Goal: Check status: Check status

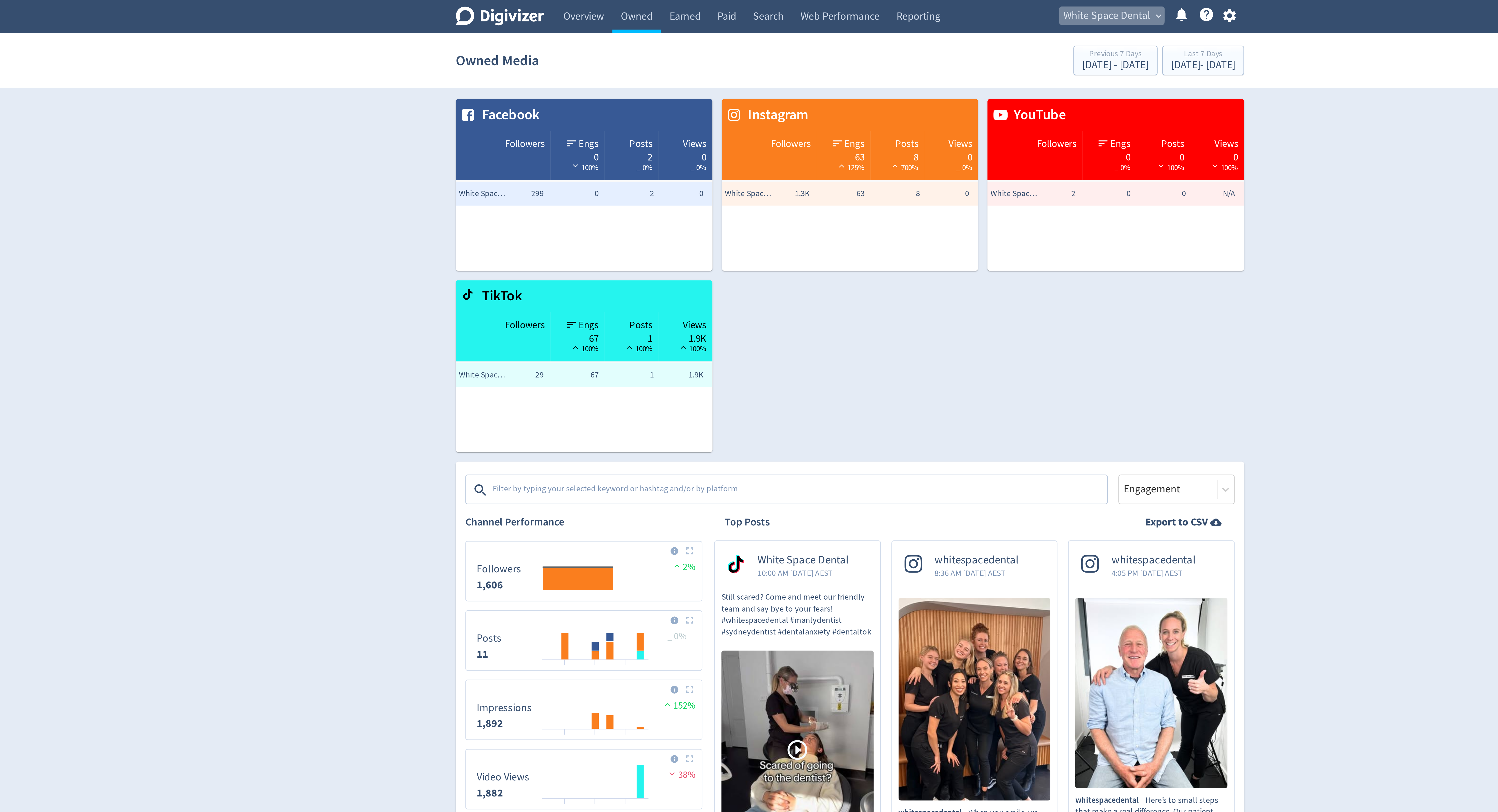
click at [859, 6] on span "White Space Dental" at bounding box center [859, 7] width 37 height 8
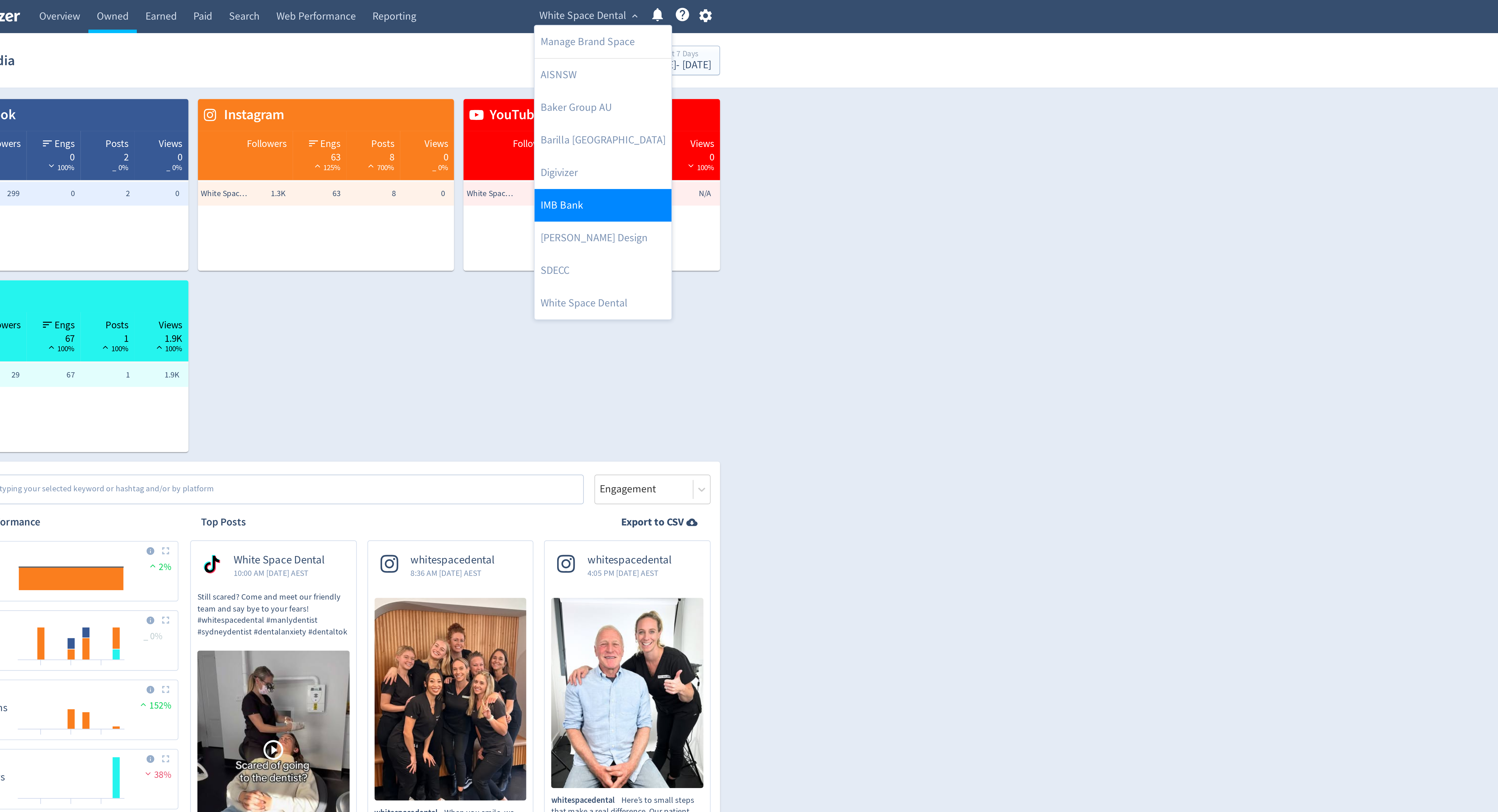
click at [864, 90] on link "IMB Bank" at bounding box center [868, 88] width 59 height 14
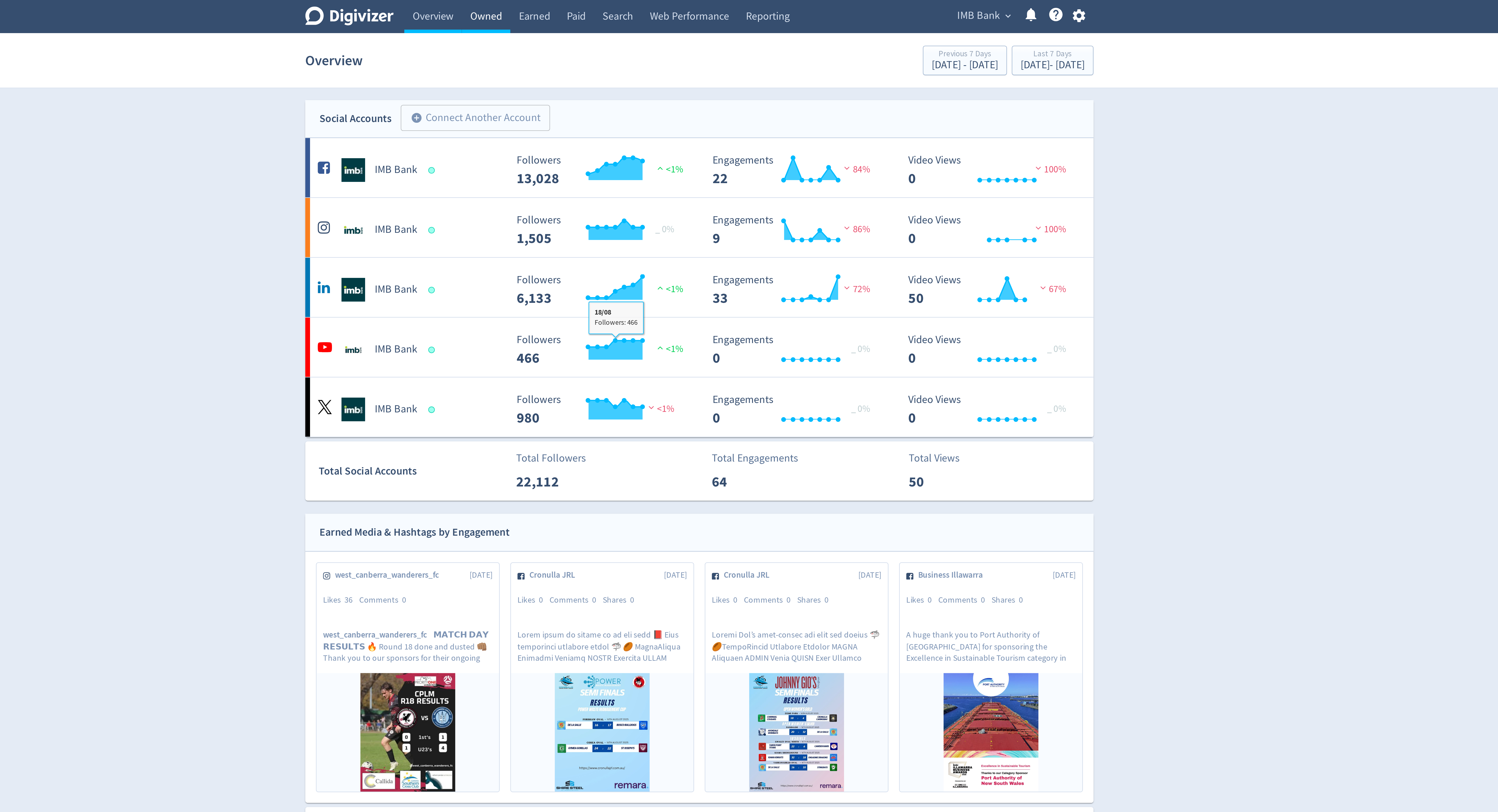
click at [653, 2] on link "Owned" at bounding box center [657, 7] width 21 height 15
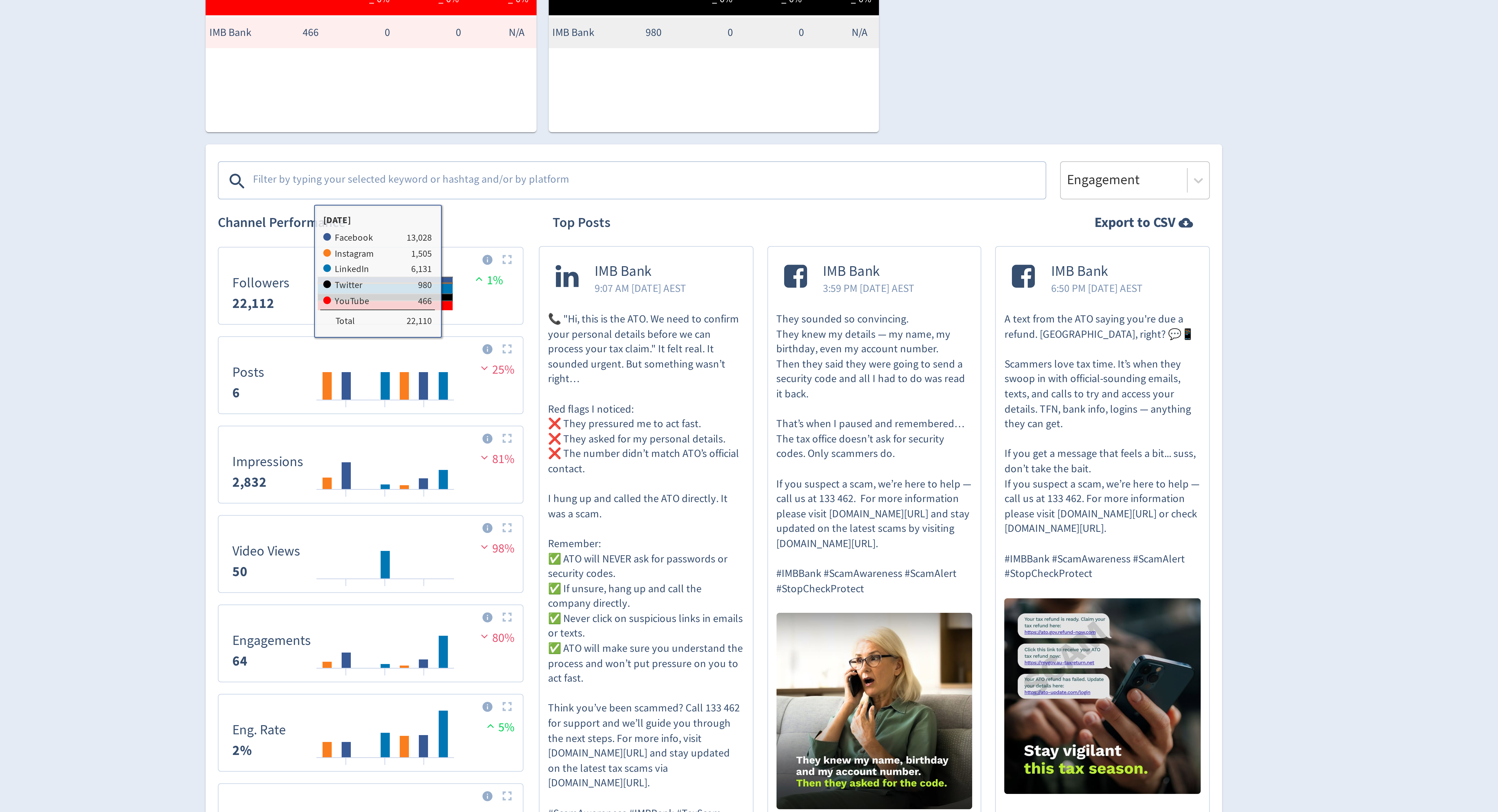
click at [691, 208] on textarea at bounding box center [727, 211] width 264 height 10
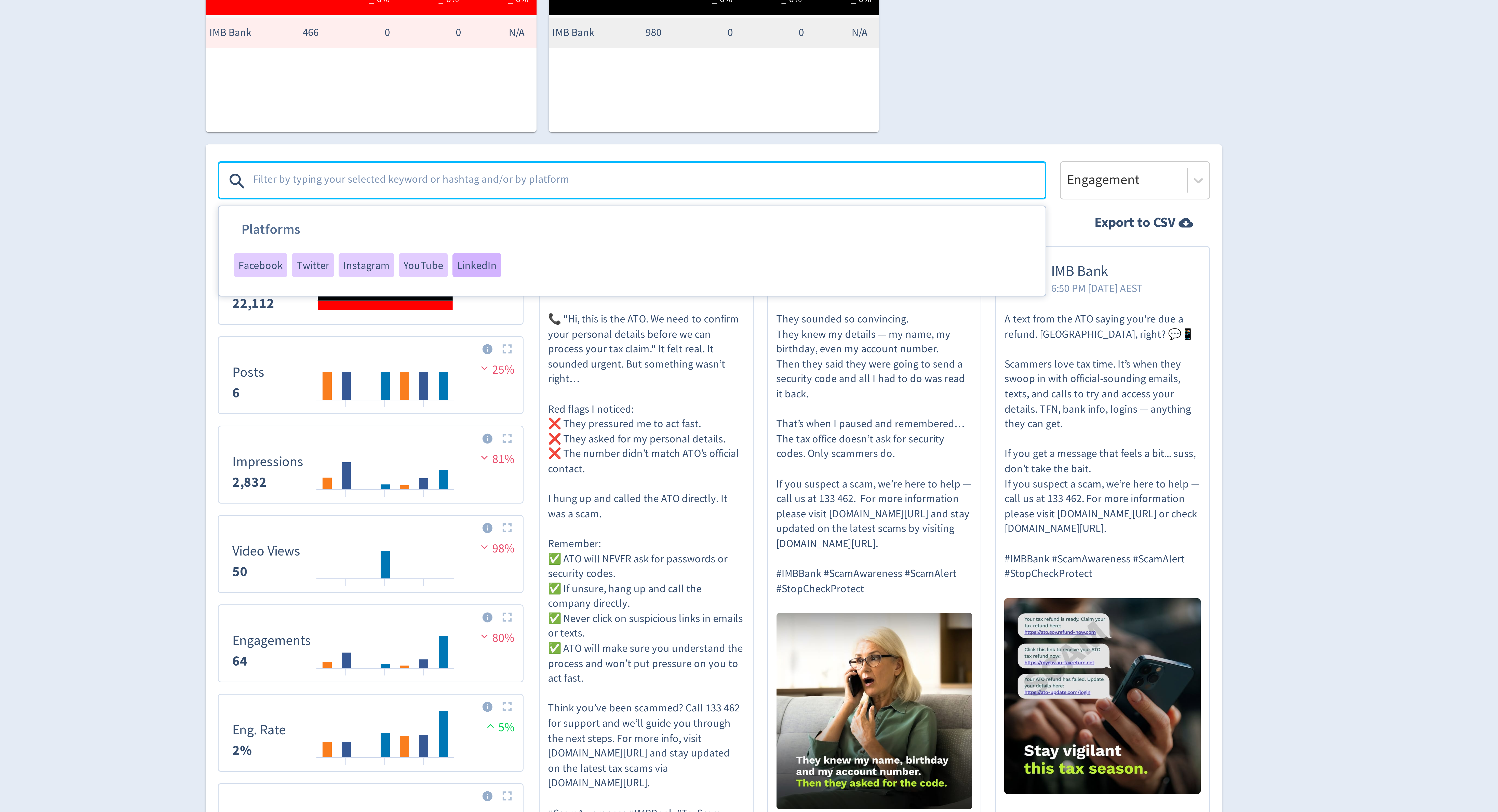
click at [664, 241] on span "LinkedIn" at bounding box center [670, 238] width 13 height 3
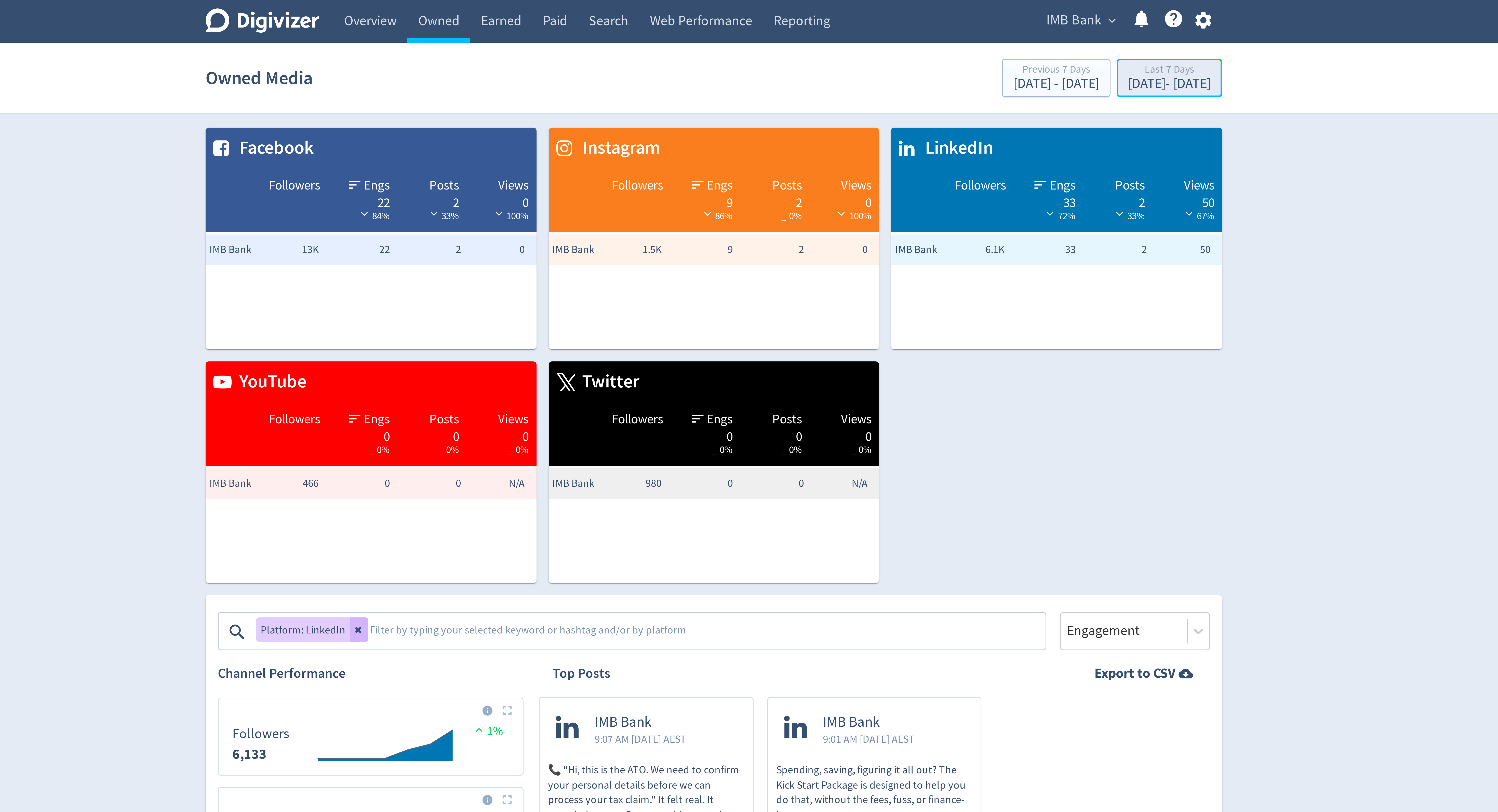
click at [887, 30] on div "[DATE] - [DATE]" at bounding box center [900, 28] width 27 height 5
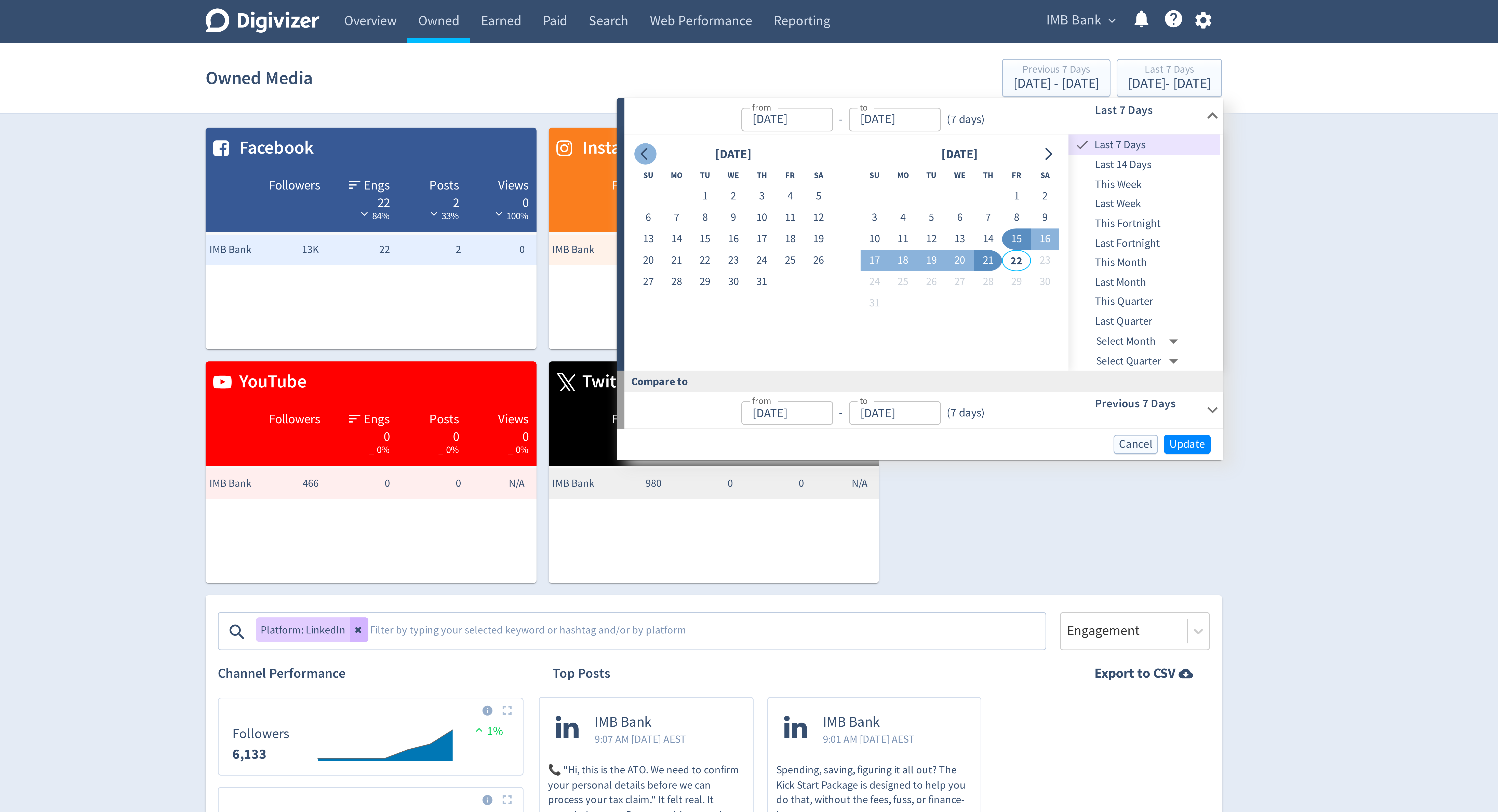
click at [728, 52] on button "Go to previous month" at bounding box center [726, 51] width 8 height 7
click at [859, 51] on icon "Go to next month" at bounding box center [860, 51] width 4 height 4
click at [722, 54] on div "[DATE] Su Mo Tu We Th Fr Sa 1 2 3 4 5 6 7 8 9 10 11 12 13 14 15 16 17 18 19 20 …" at bounding box center [793, 84] width 148 height 78
click at [726, 52] on icon "Go to previous month" at bounding box center [726, 51] width 2 height 4
click at [726, 53] on icon "Go to previous month" at bounding box center [726, 51] width 4 height 4
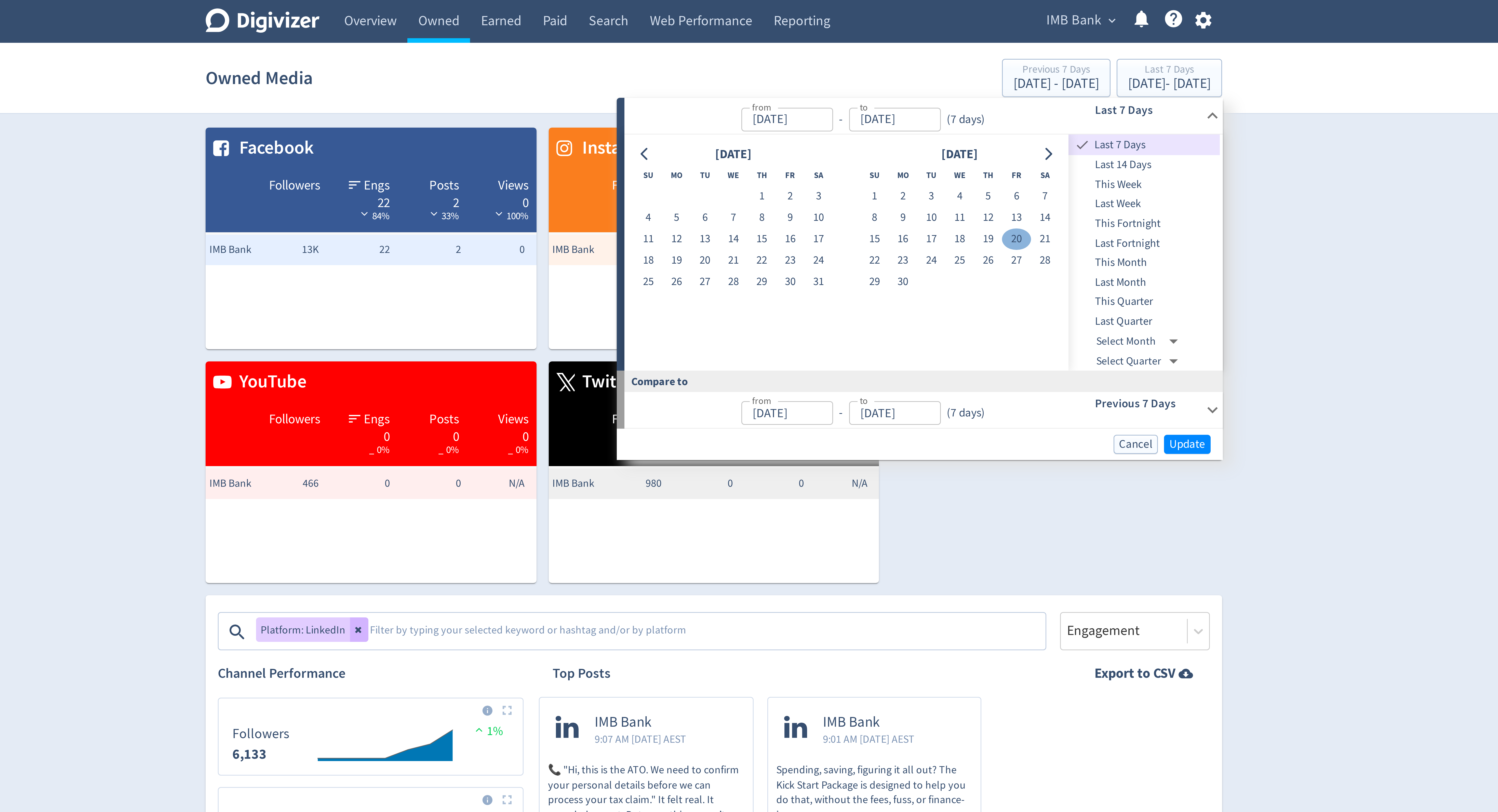
click at [846, 78] on button "20" at bounding box center [850, 80] width 9 height 7
type input "[DATE]"
click at [860, 51] on icon "Go to next month" at bounding box center [860, 51] width 4 height 4
click at [860, 53] on icon "Go to next month" at bounding box center [861, 51] width 2 height 4
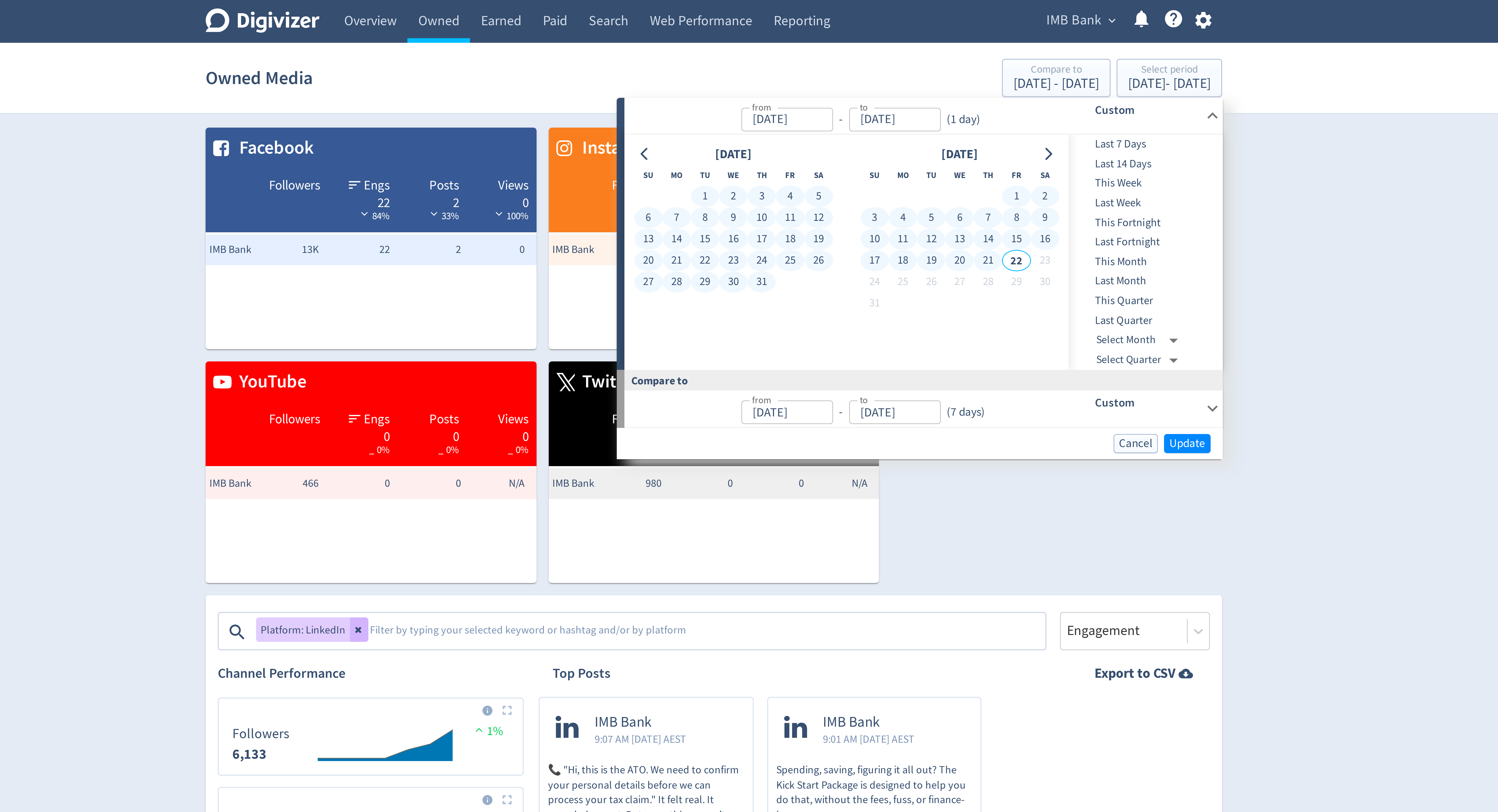
click at [841, 87] on button "21" at bounding box center [840, 87] width 9 height 7
type input "[DATE]"
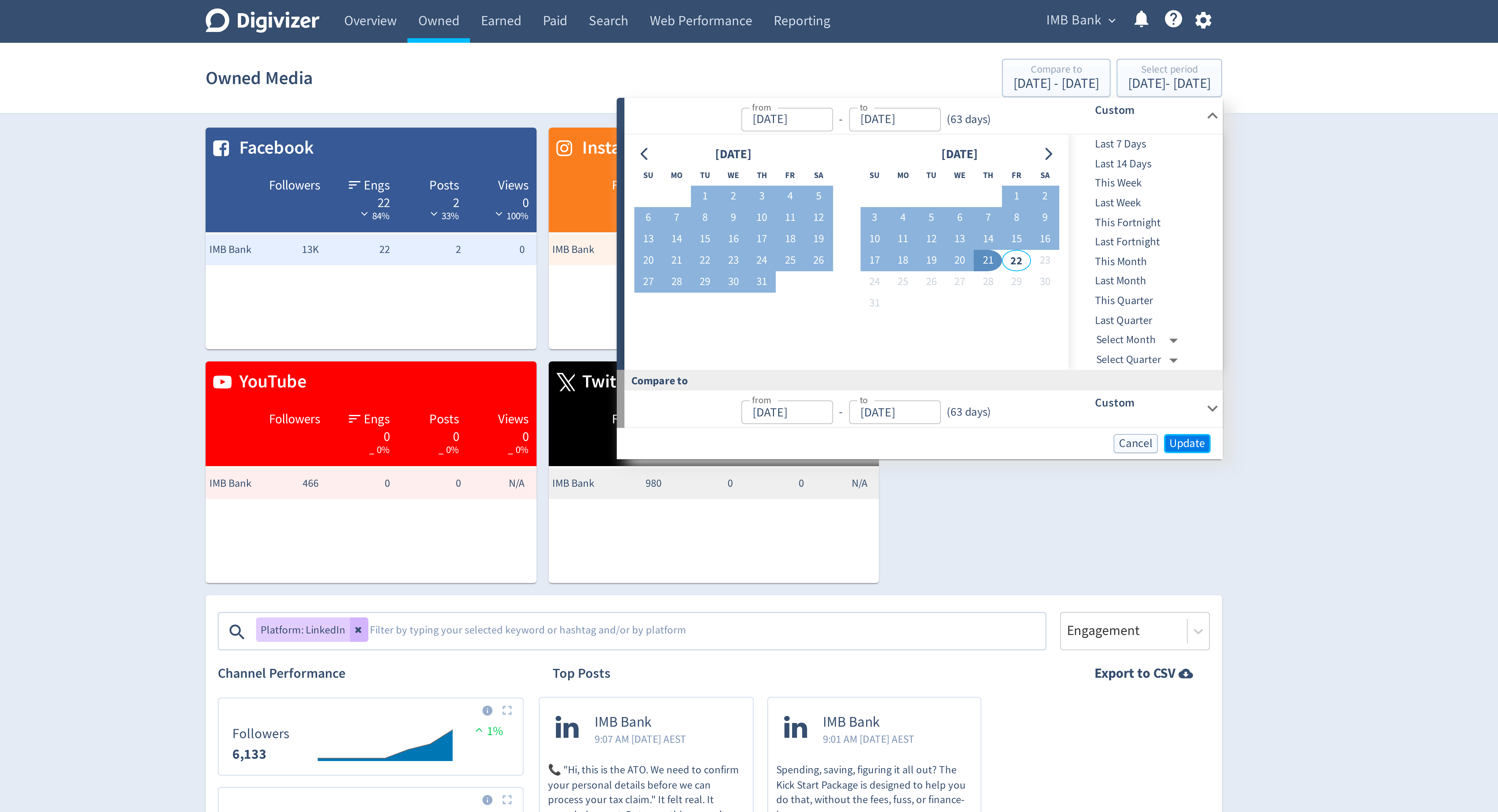
click at [903, 150] on span "Update" at bounding box center [907, 148] width 12 height 4
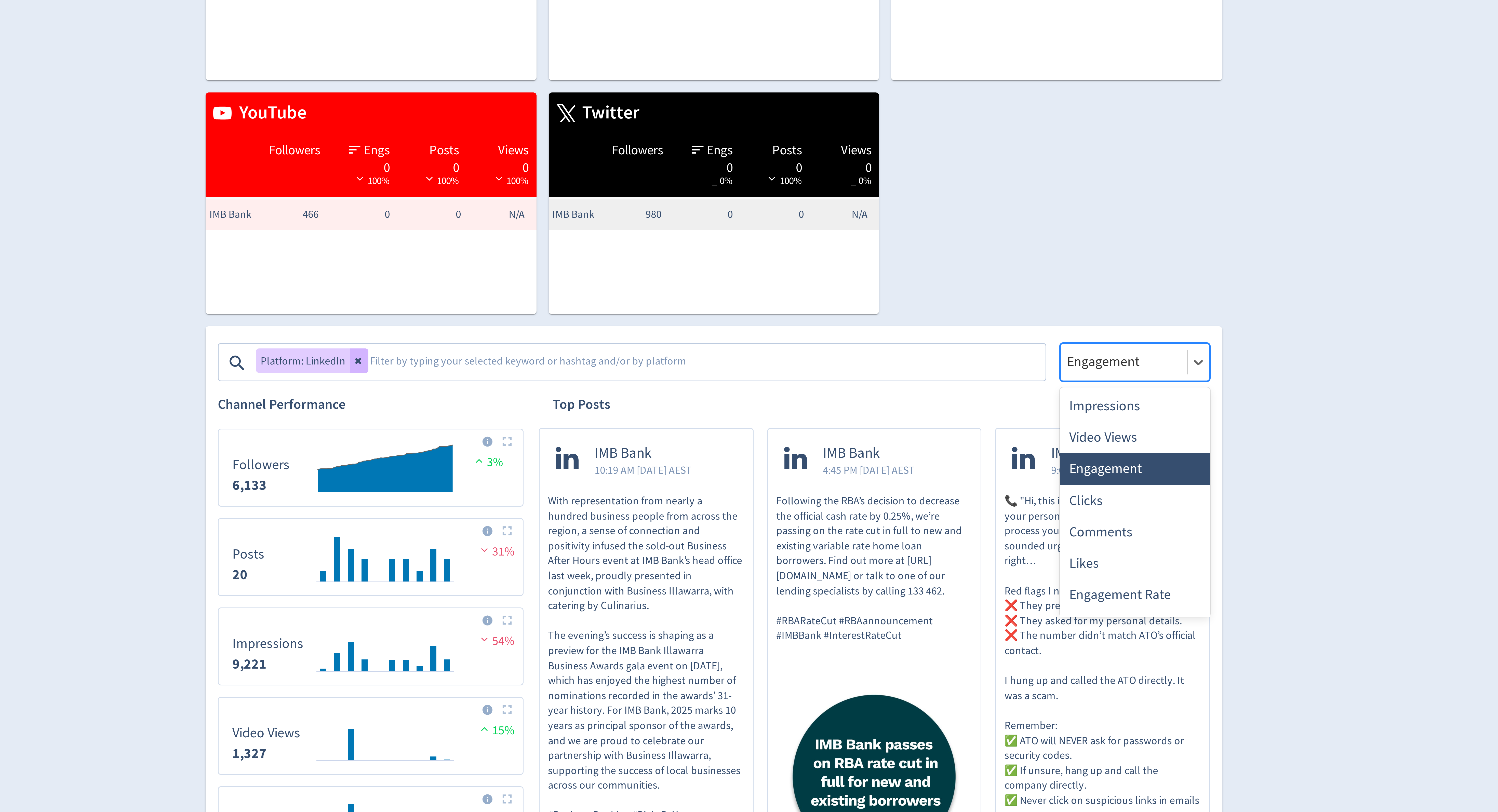
click at [875, 212] on div at bounding box center [886, 210] width 39 height 8
click at [875, 221] on div "Impressions" at bounding box center [889, 225] width 50 height 10
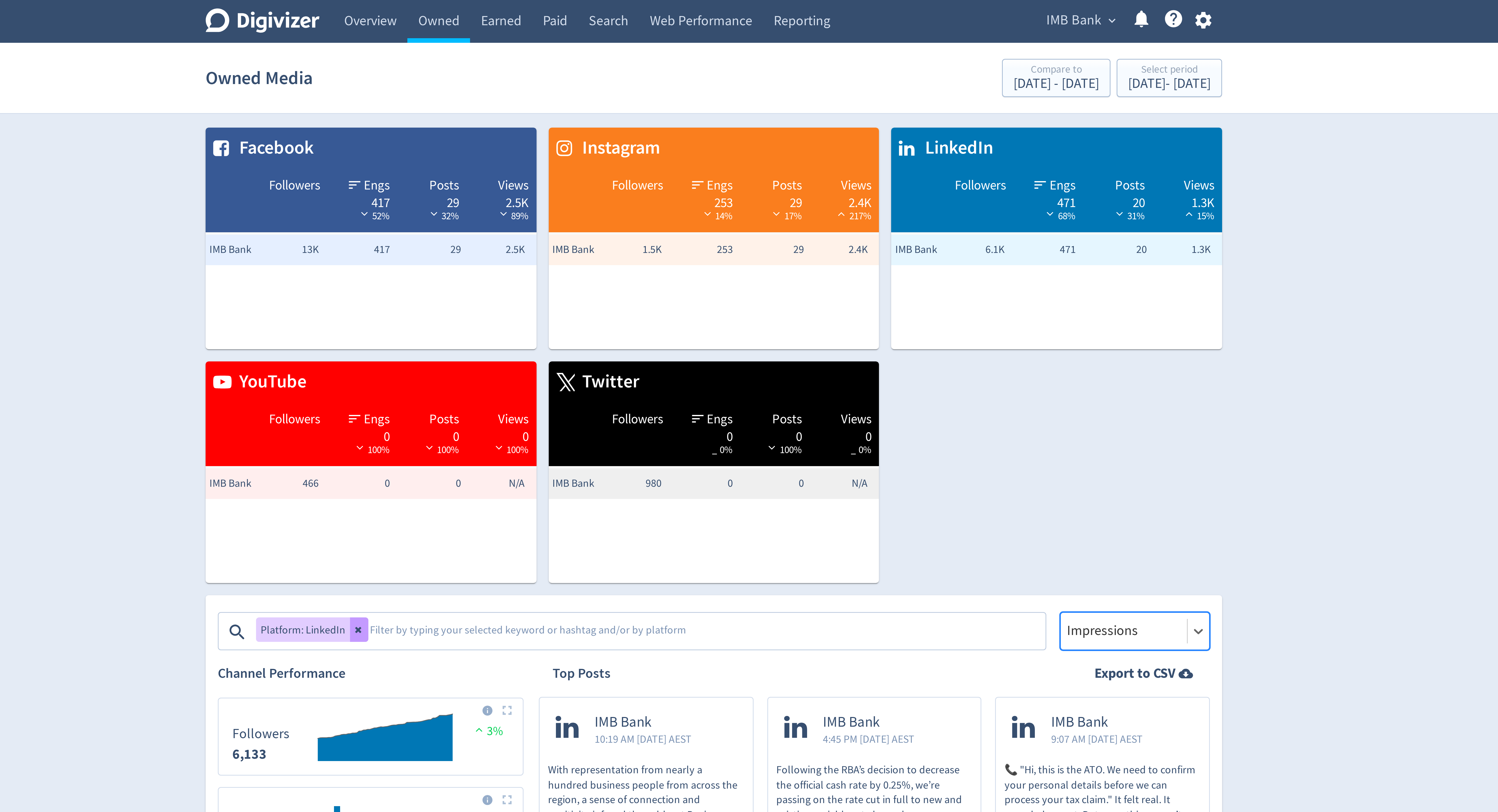
click at [630, 210] on icon at bounding box center [630, 209] width 3 height 3
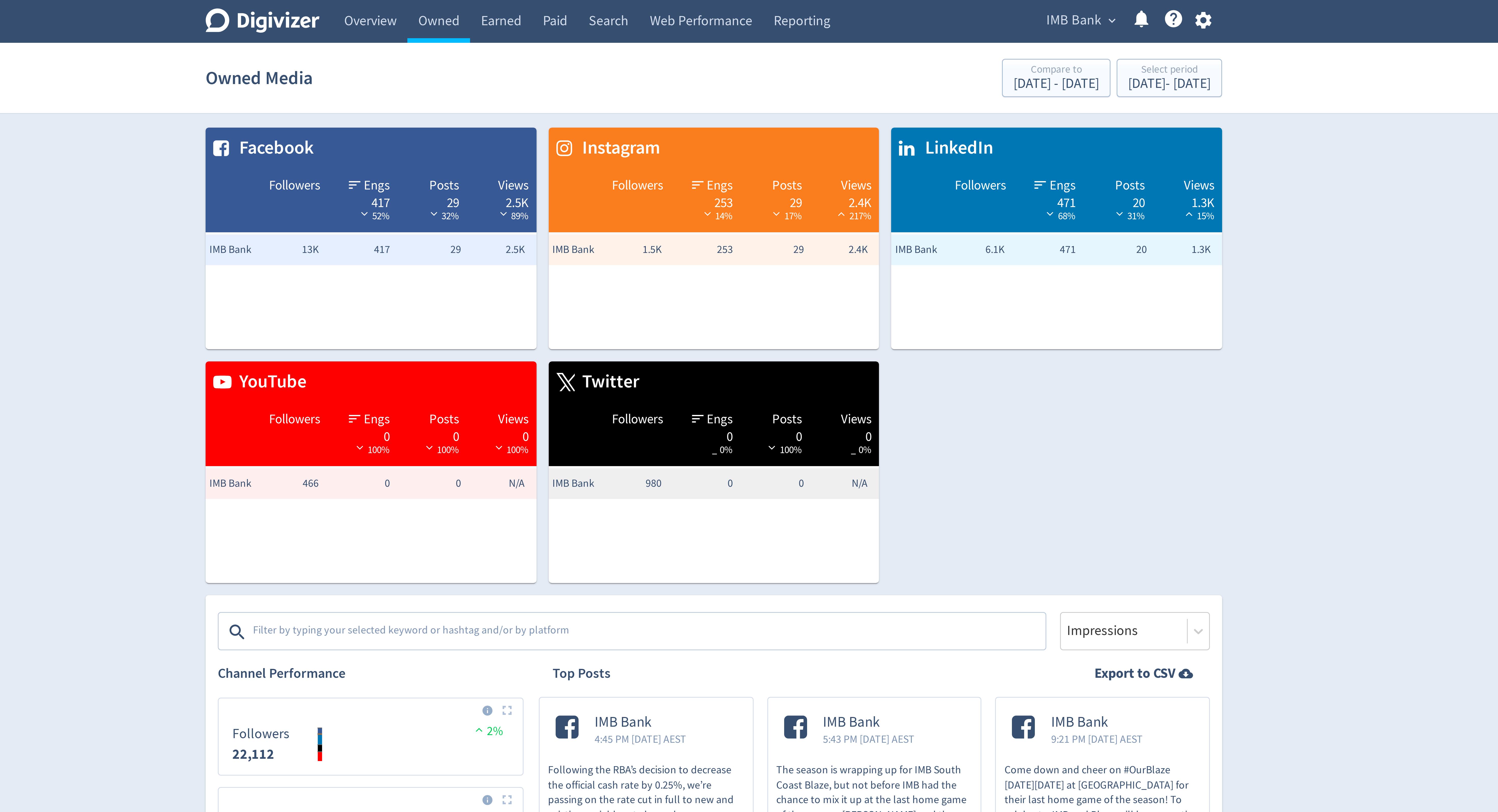
click at [631, 210] on textarea at bounding box center [727, 211] width 264 height 10
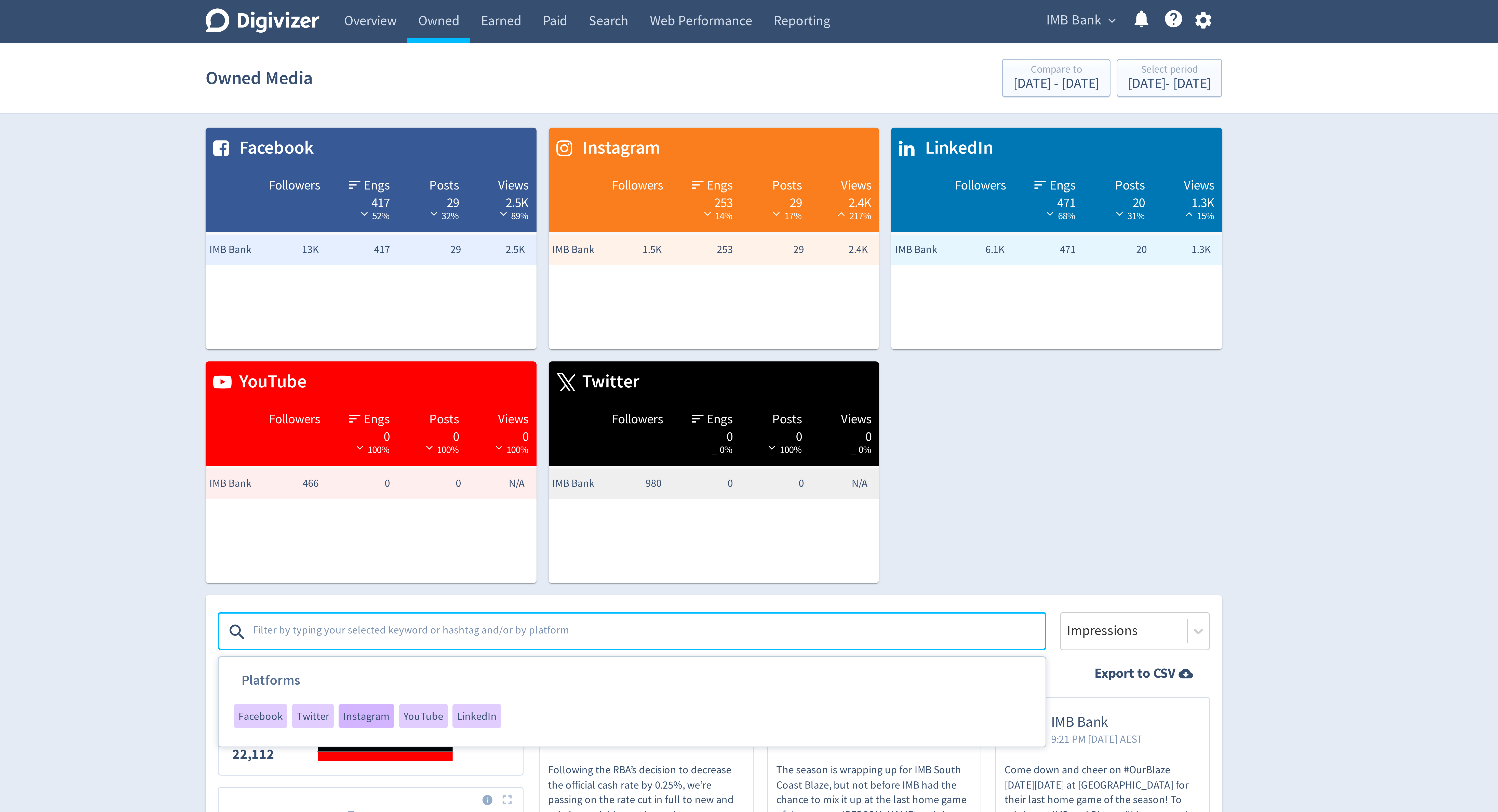
click at [635, 239] on span "Instagram" at bounding box center [633, 238] width 16 height 3
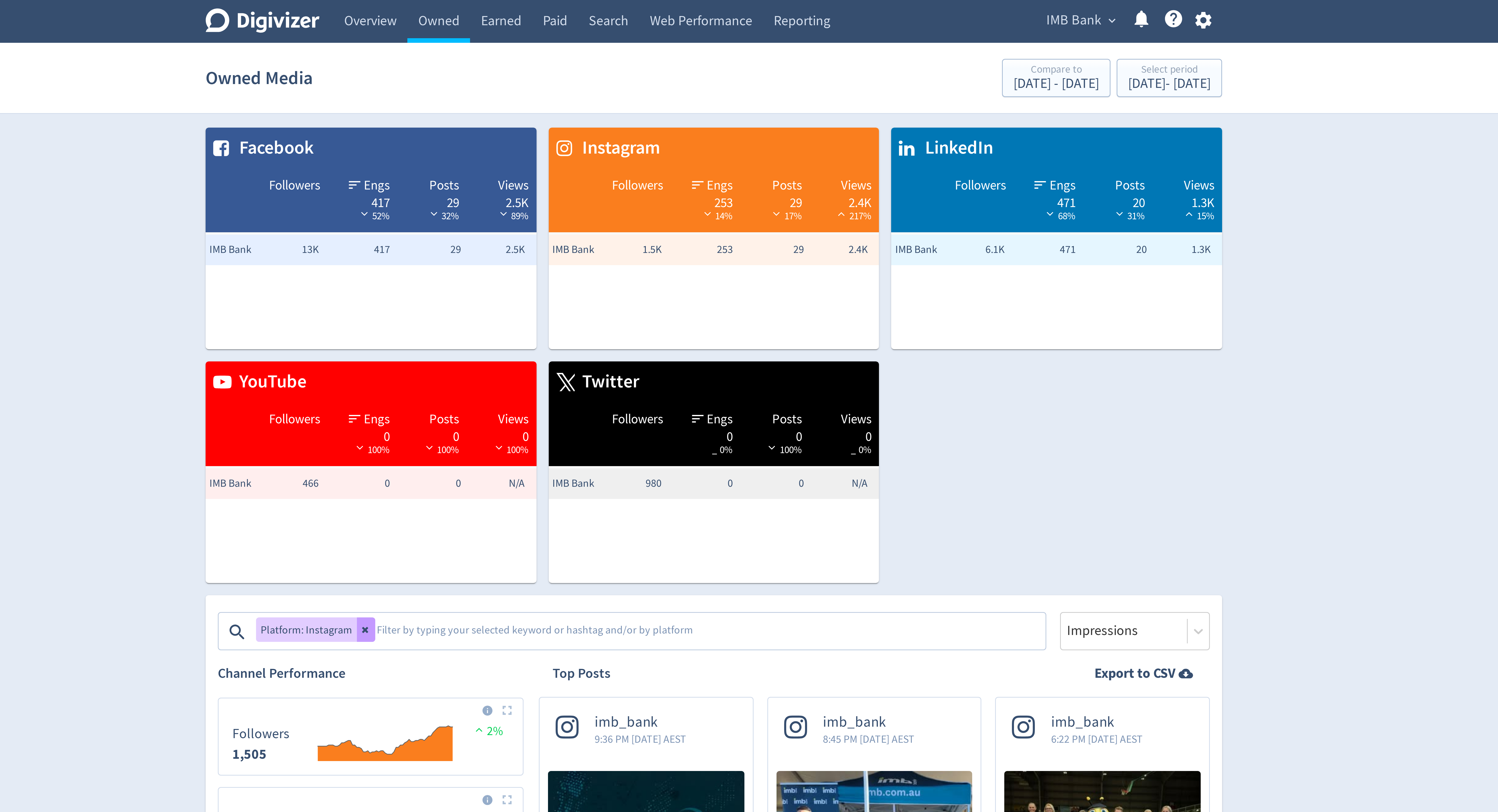
click at [632, 212] on button at bounding box center [633, 210] width 6 height 8
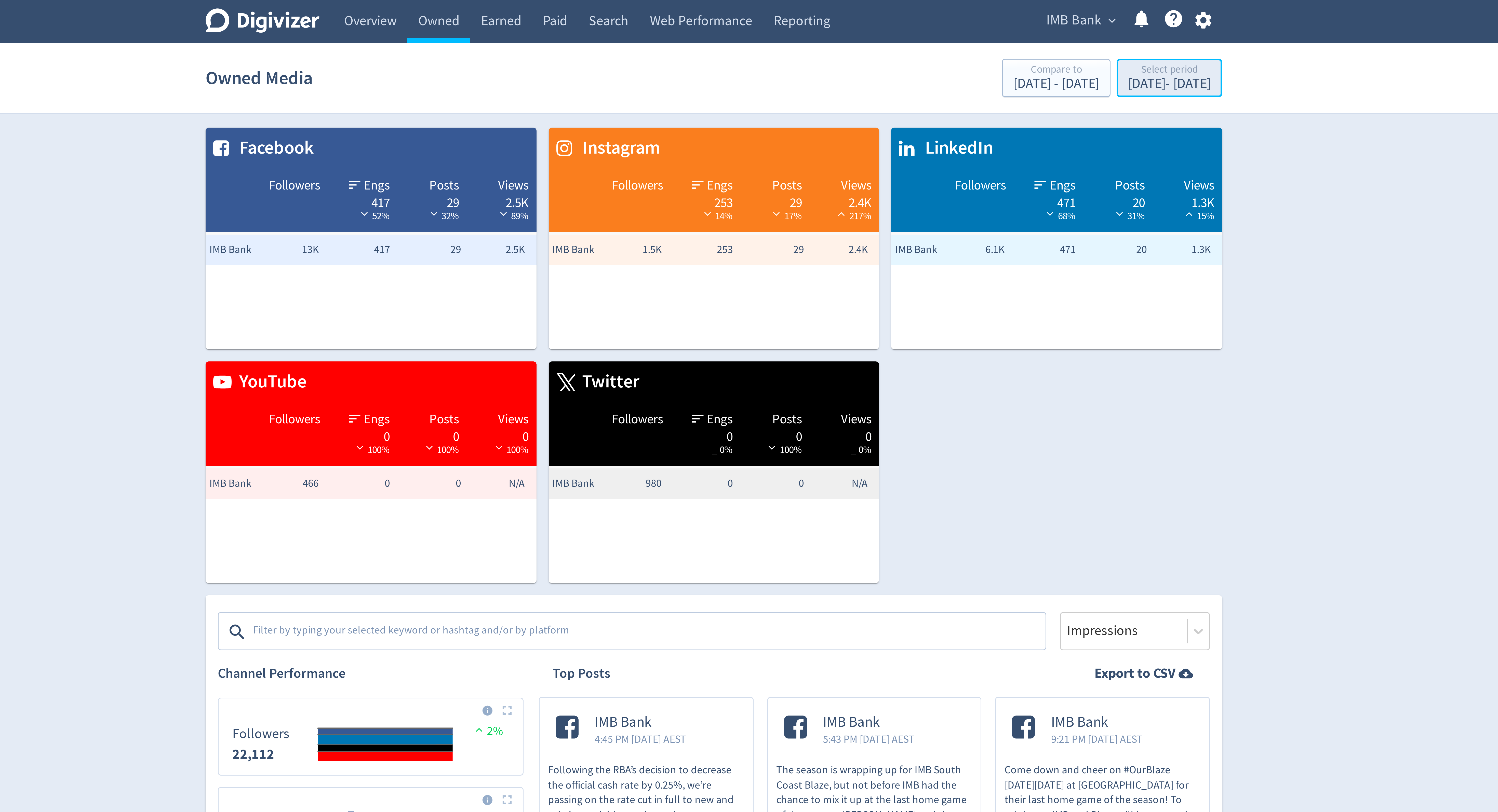
click at [889, 24] on div "Select period" at bounding box center [900, 23] width 27 height 4
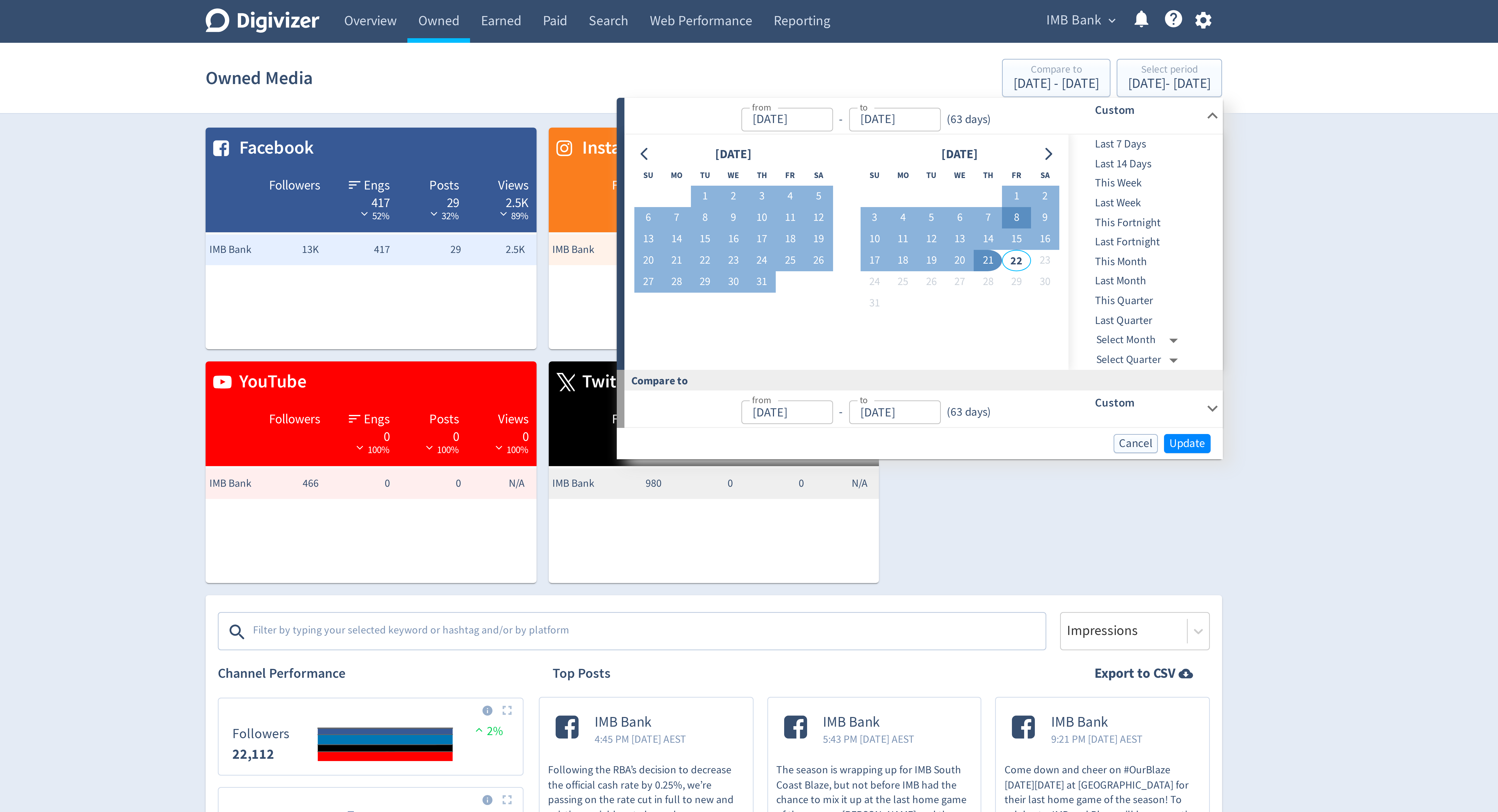
click at [848, 74] on button "8" at bounding box center [850, 73] width 9 height 7
type input "[DATE]"
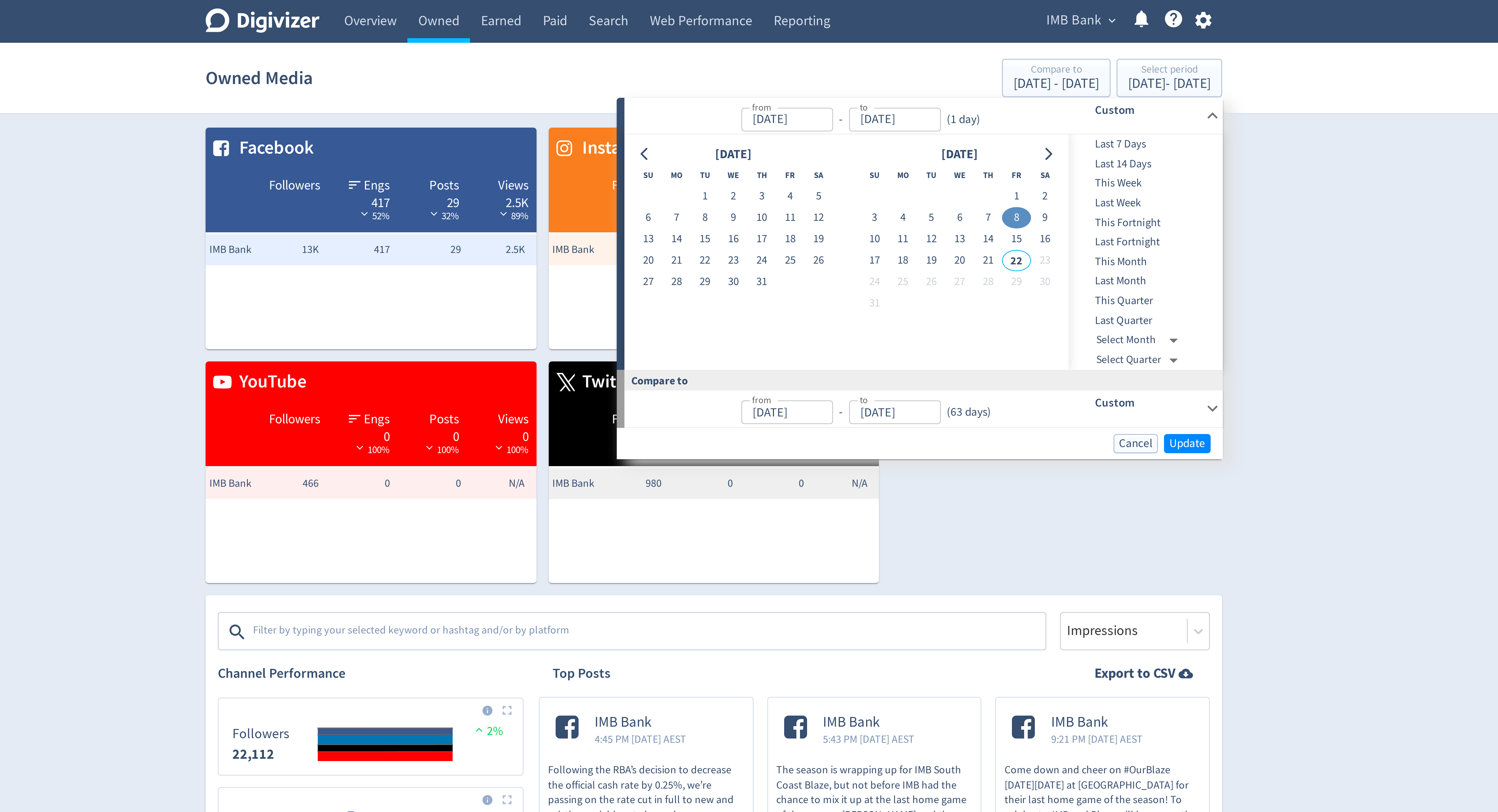
click at [851, 70] on button "8" at bounding box center [850, 73] width 9 height 7
type input "[DATE]"
click at [841, 87] on button "21" at bounding box center [840, 87] width 9 height 7
type input "[DATE]"
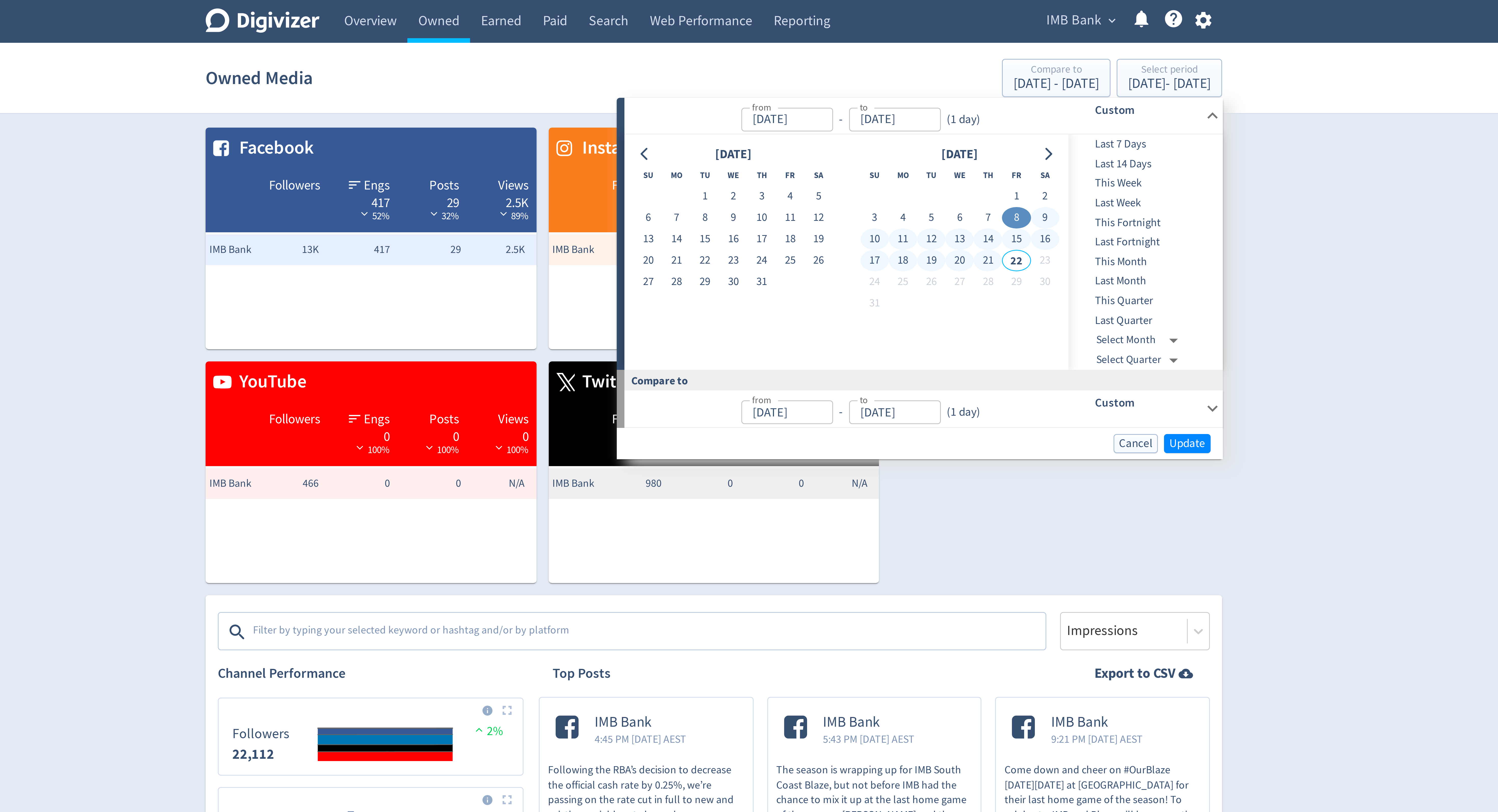
type input "[DATE]"
click at [851, 73] on button "8" at bounding box center [850, 73] width 9 height 7
type input "[DATE]"
click at [841, 84] on button "21" at bounding box center [840, 87] width 9 height 7
type input "[DATE]"
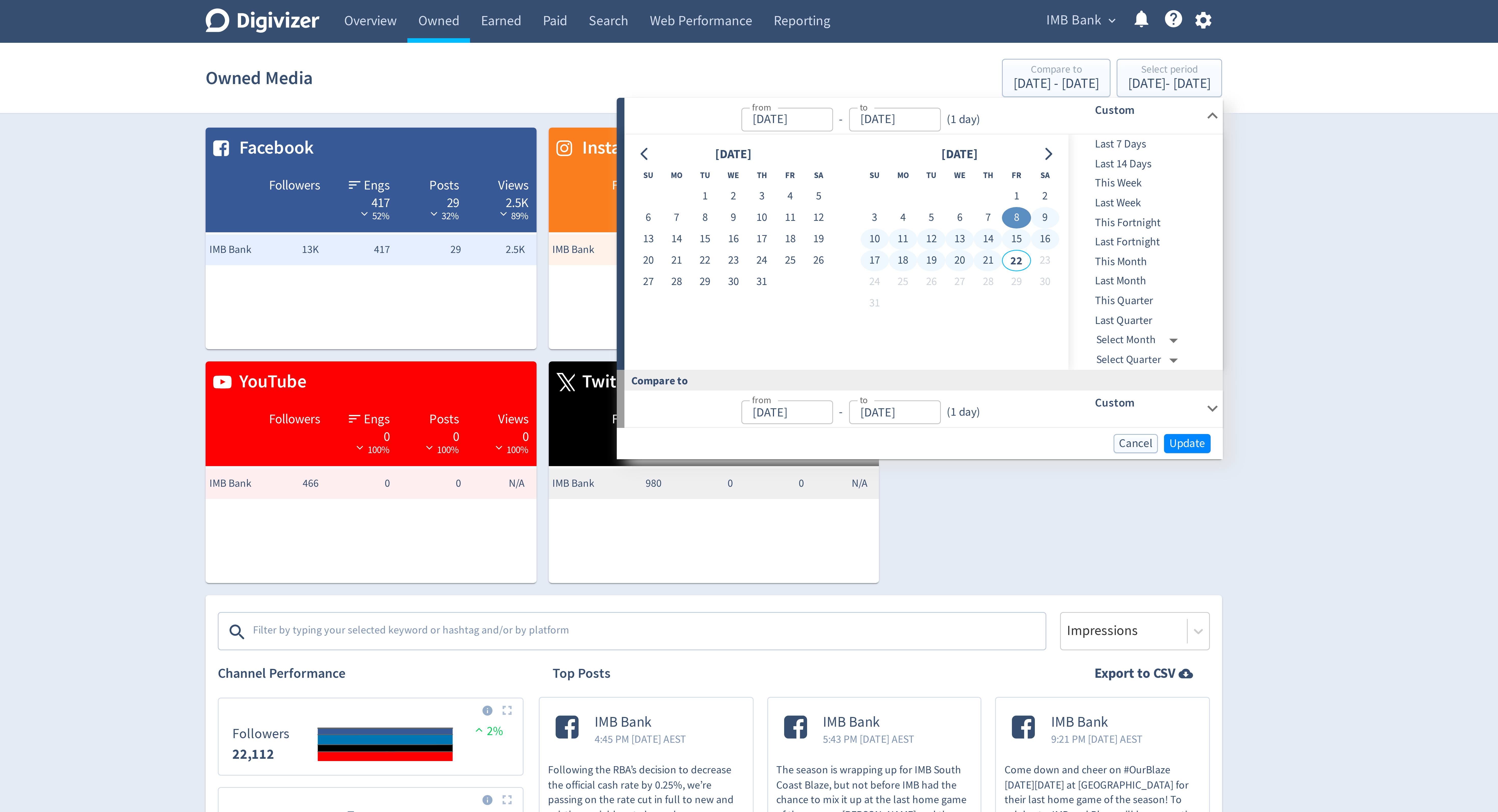
type input "[DATE]"
click at [905, 147] on span "Update" at bounding box center [907, 148] width 12 height 4
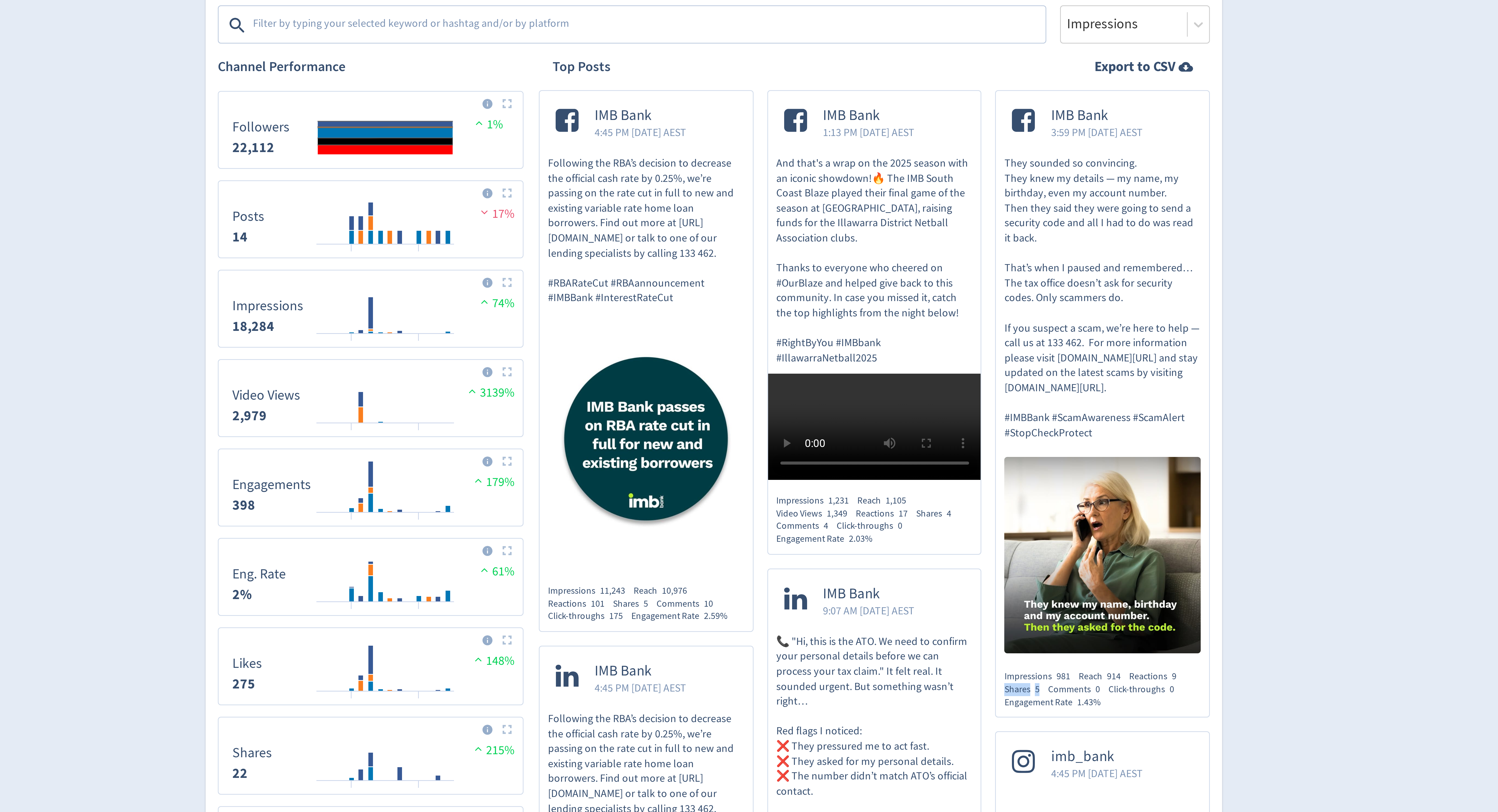
drag, startPoint x: 858, startPoint y: 431, endPoint x: 846, endPoint y: 432, distance: 12.0
click at [846, 432] on div "Shares 5" at bounding box center [853, 432] width 15 height 4
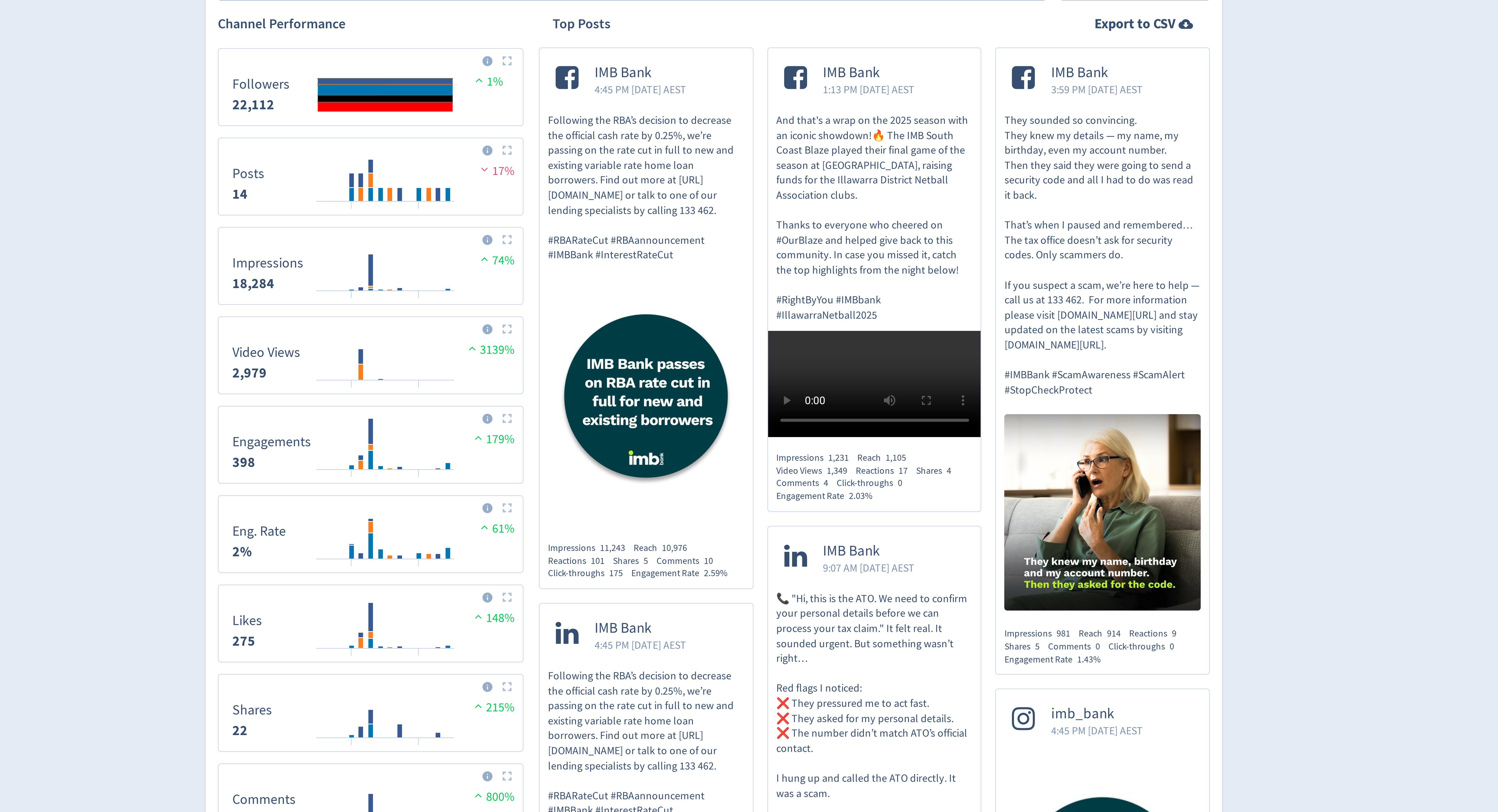
click at [860, 431] on div "Shares 5" at bounding box center [853, 432] width 15 height 4
drag, startPoint x: 860, startPoint y: 431, endPoint x: 843, endPoint y: 431, distance: 17.0
click at [843, 431] on div "IMB Bank 3:59 PM [DATE] AEST They sounded so convincing. They knew my details —…" at bounding box center [878, 337] width 72 height 209
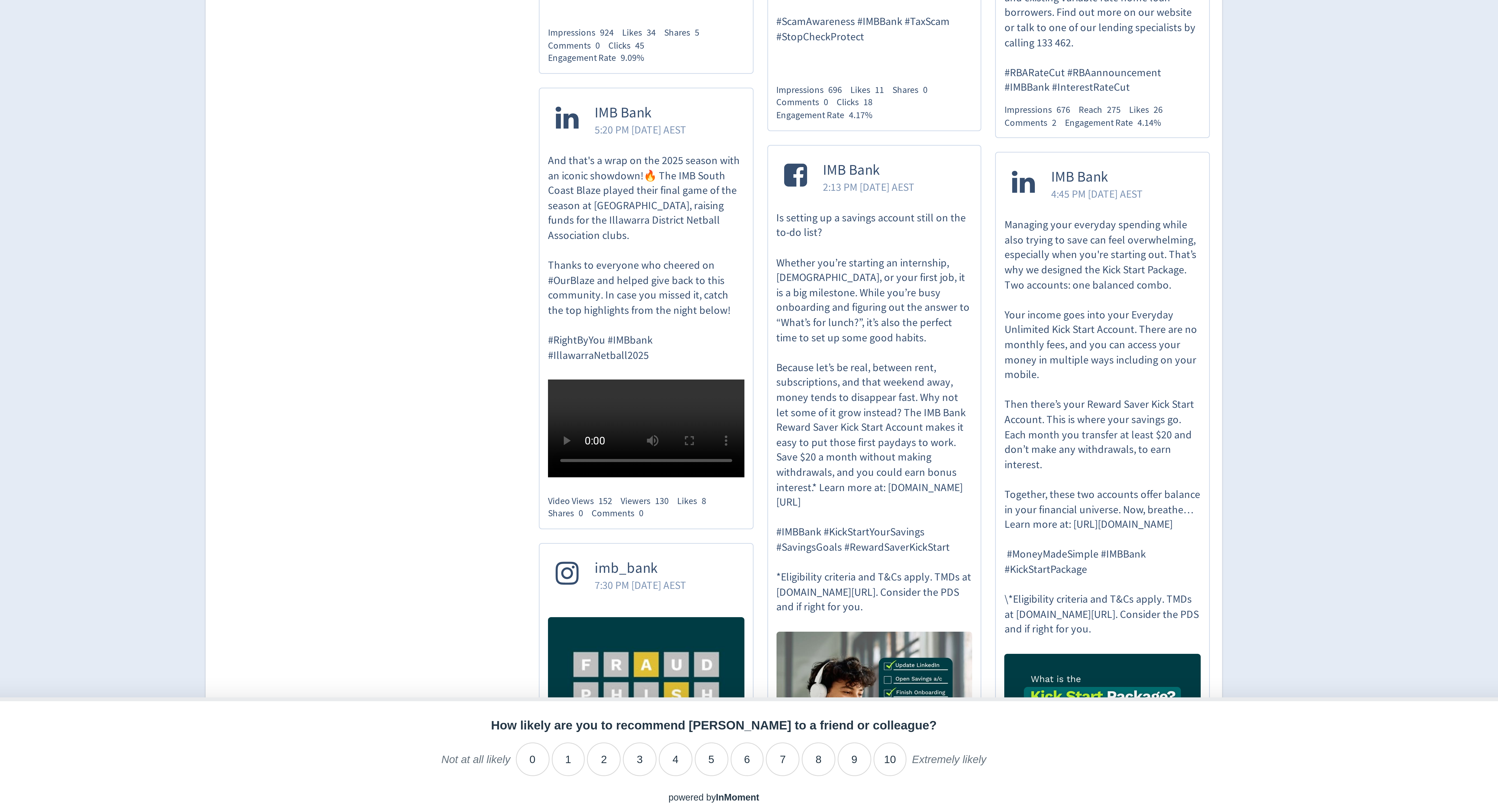
scroll to position [31, 0]
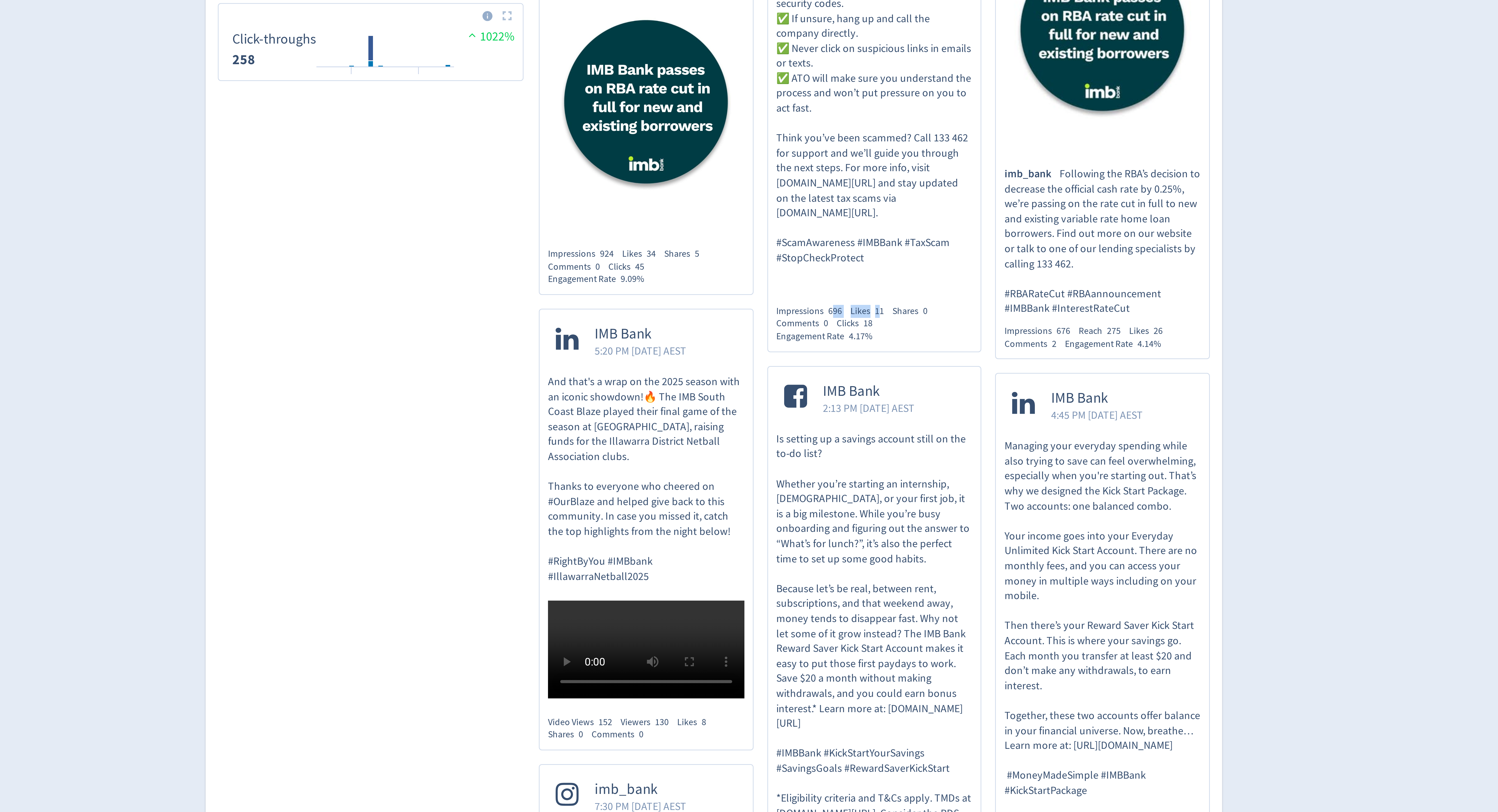
drag, startPoint x: 806, startPoint y: 659, endPoint x: 789, endPoint y: 659, distance: 17.0
click at [789, 584] on div "Impressions 696 Likes 11 Shares 0 Comments 0 Clicks 18 Engagement Rate 4.17%" at bounding box center [802, 577] width 66 height 13
drag, startPoint x: 807, startPoint y: 663, endPoint x: 789, endPoint y: 662, distance: 18.0
click at [789, 584] on div "Impressions 696 Likes 11 Shares 0 Comments 0 Clicks 18 Engagement Rate 4.17%" at bounding box center [802, 577] width 66 height 13
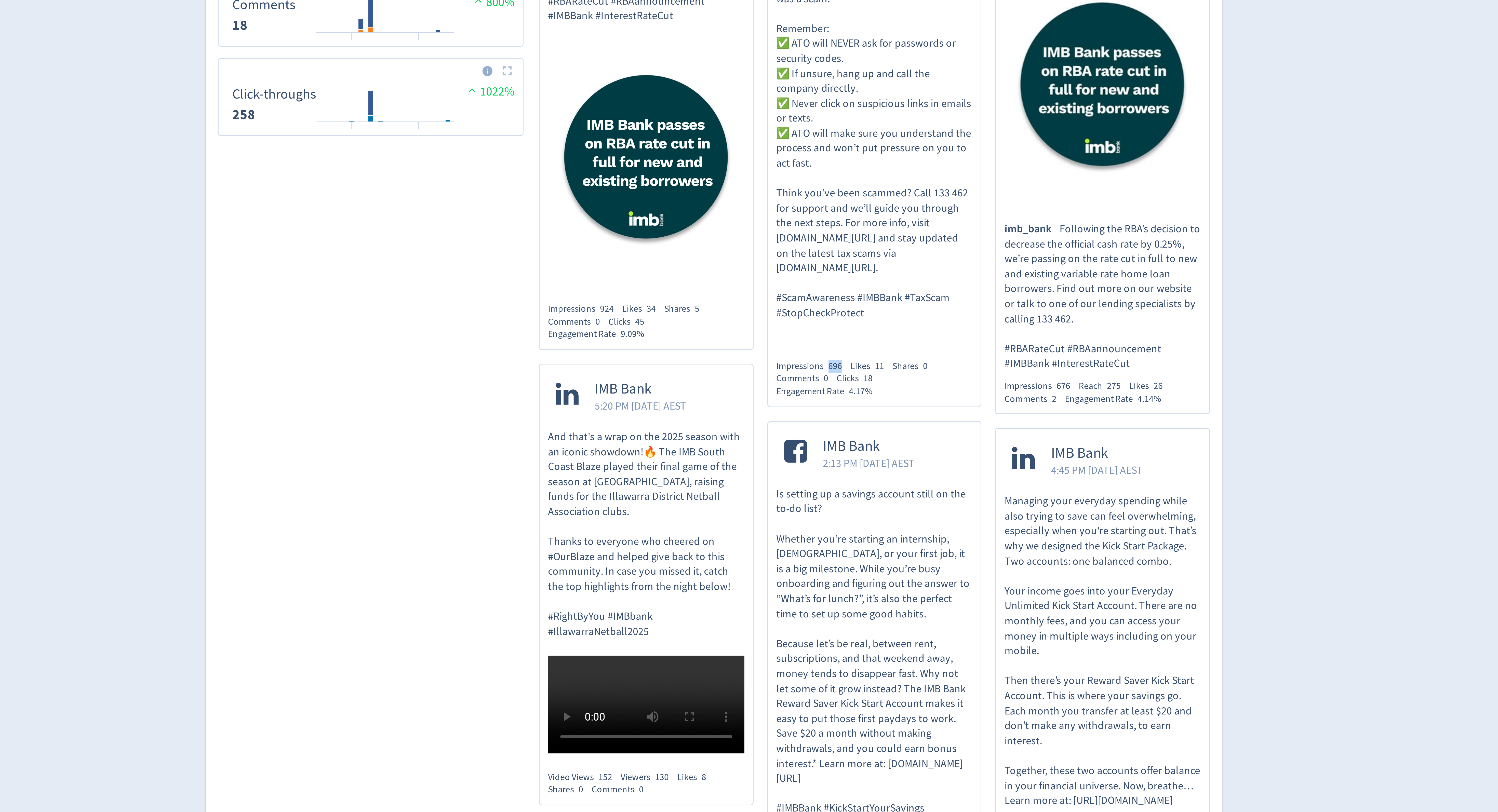
drag, startPoint x: 793, startPoint y: 659, endPoint x: 786, endPoint y: 659, distance: 7.0
click at [786, 575] on div "Impressions 696" at bounding box center [782, 573] width 24 height 4
click at [791, 575] on span "696" at bounding box center [790, 573] width 5 height 4
drag, startPoint x: 794, startPoint y: 659, endPoint x: 789, endPoint y: 659, distance: 5.0
click at [789, 575] on div "Impressions 696" at bounding box center [782, 573] width 24 height 4
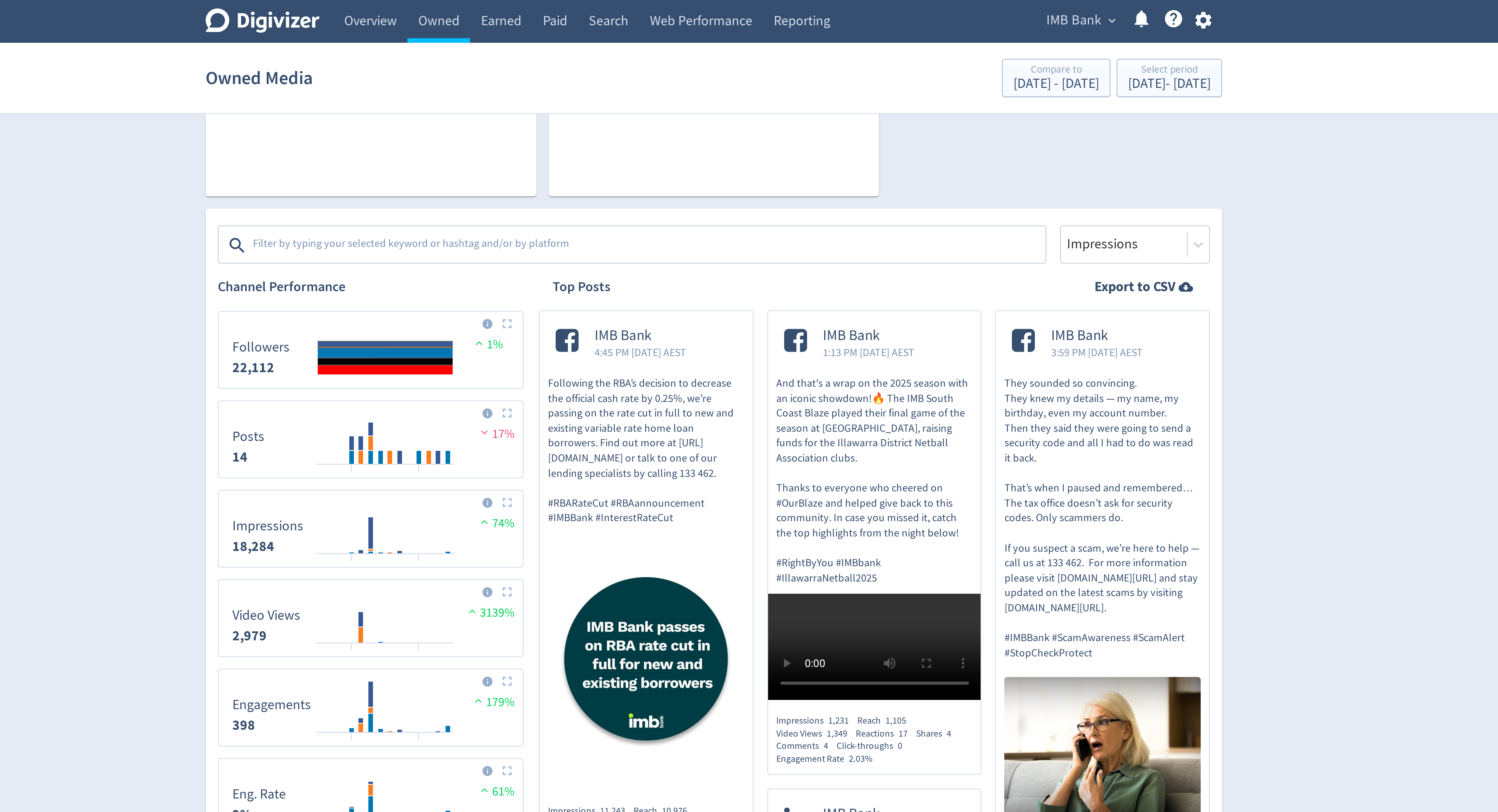
scroll to position [0, 0]
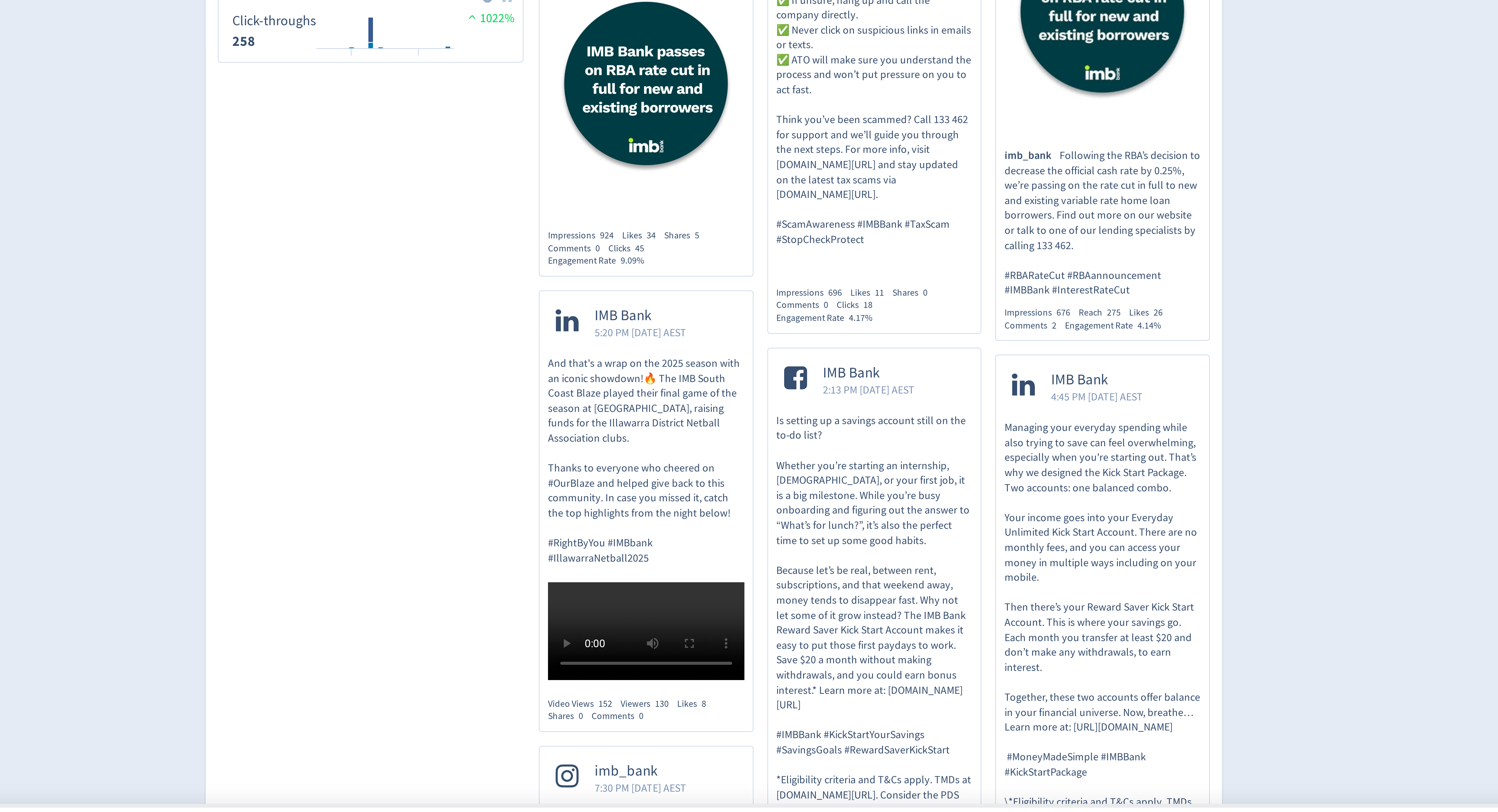
click at [950, 644] on div "Digivizer Logo [PERSON_NAME] Logo Overview Owned Earned Paid Search Web Perform…" at bounding box center [749, 654] width 1498 height 1308
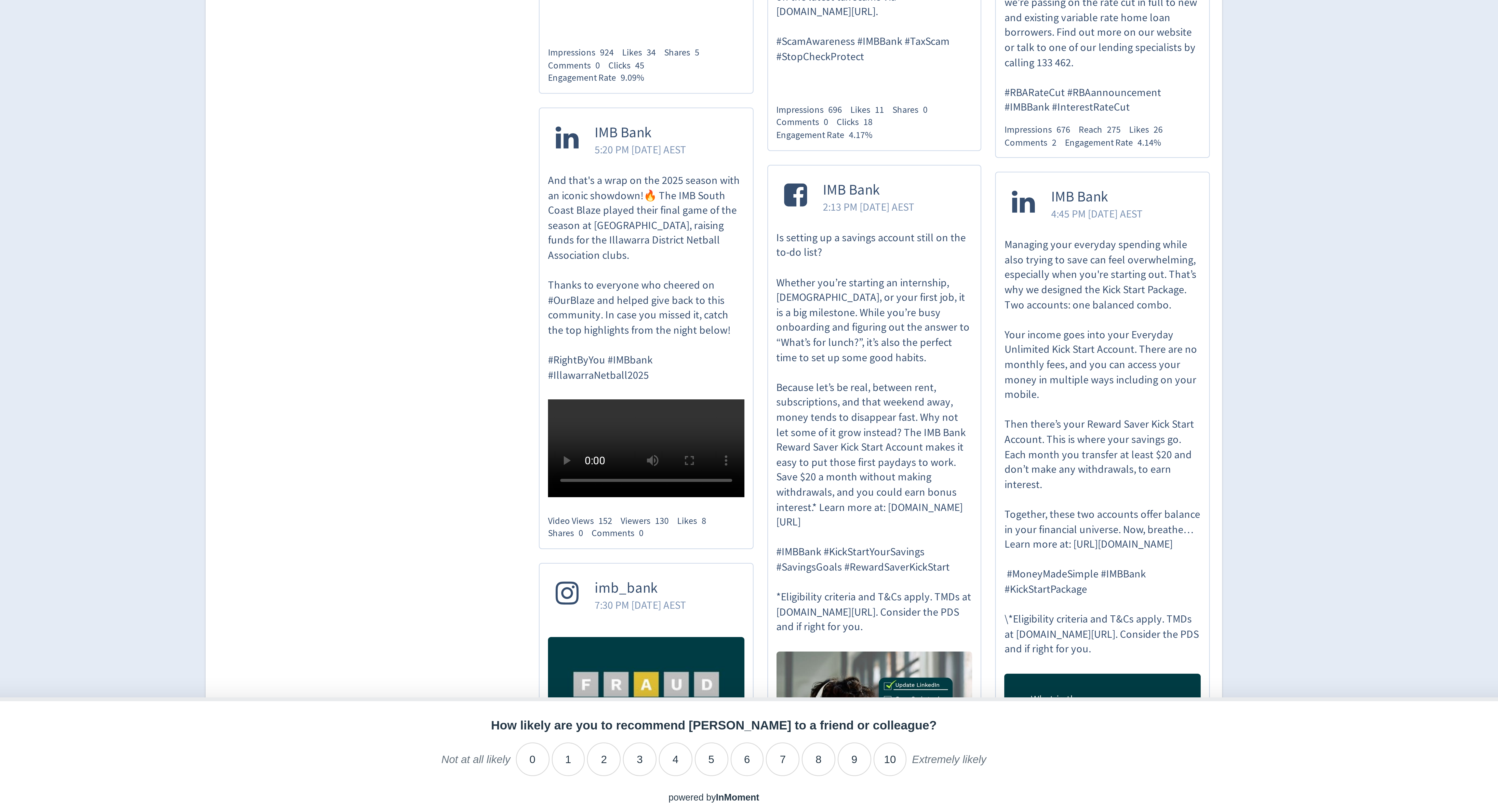
scroll to position [24, 0]
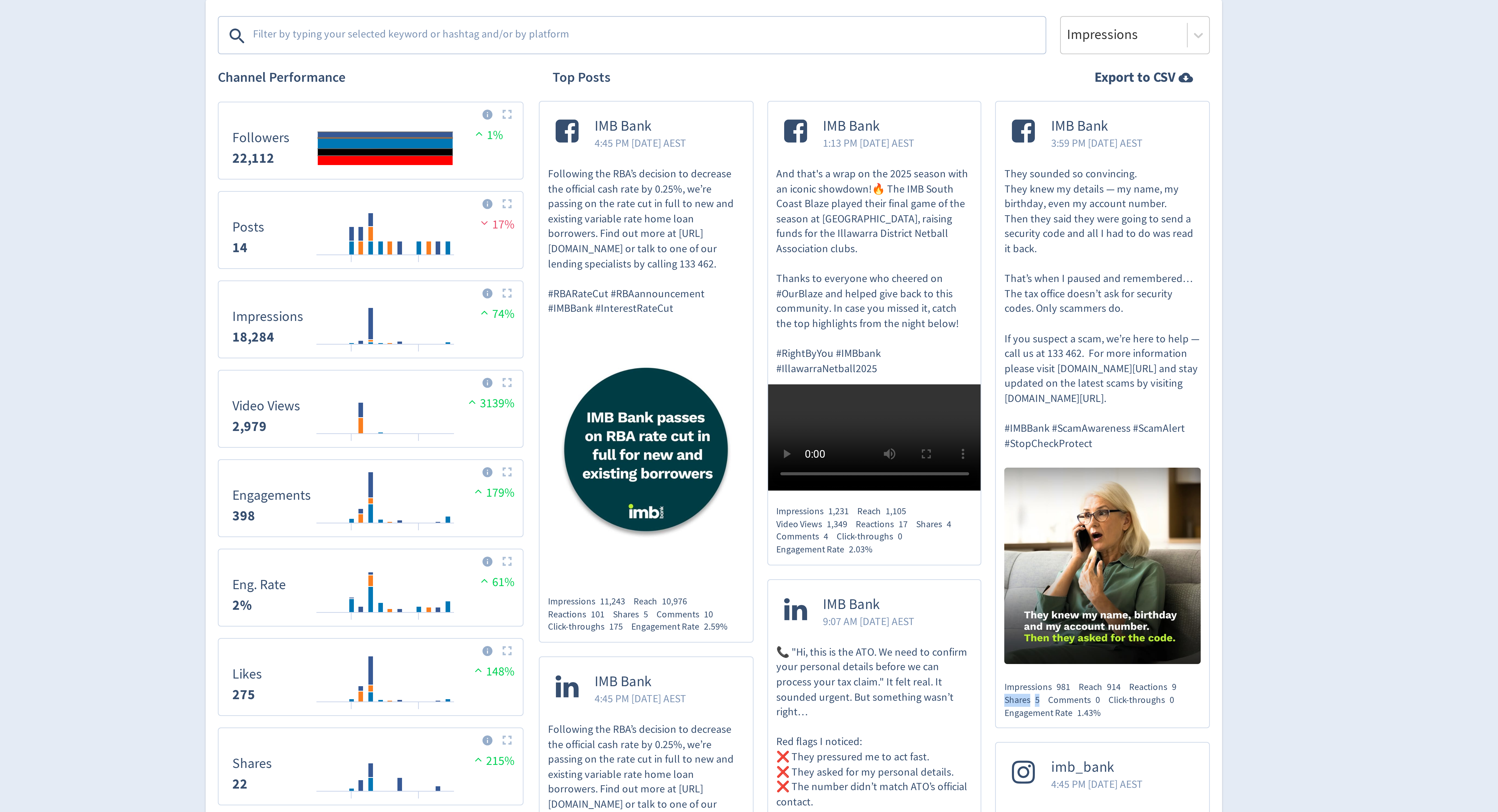
drag, startPoint x: 859, startPoint y: 409, endPoint x: 846, endPoint y: 409, distance: 13.0
click at [846, 409] on div "IMB Bank 3:59 PM [DATE] AEST They sounded so convincing. They knew my details —…" at bounding box center [878, 313] width 72 height 209
click at [851, 409] on div "Shares 5" at bounding box center [853, 407] width 15 height 4
drag, startPoint x: 861, startPoint y: 409, endPoint x: 846, endPoint y: 407, distance: 15.1
click at [846, 407] on div "IMB Bank 3:59 PM [DATE] AEST They sounded so convincing. They knew my details —…" at bounding box center [878, 313] width 72 height 209
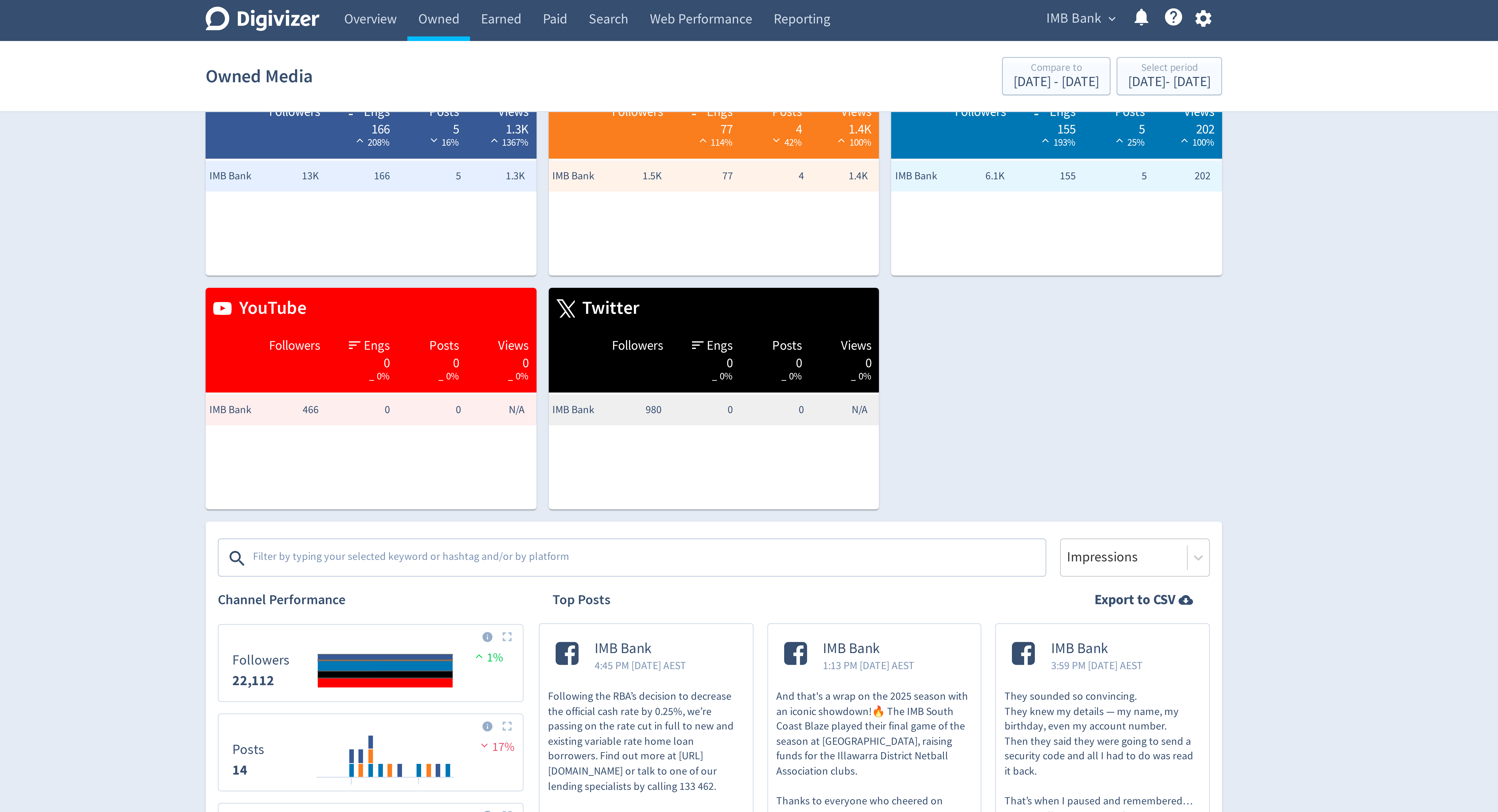
scroll to position [0, 0]
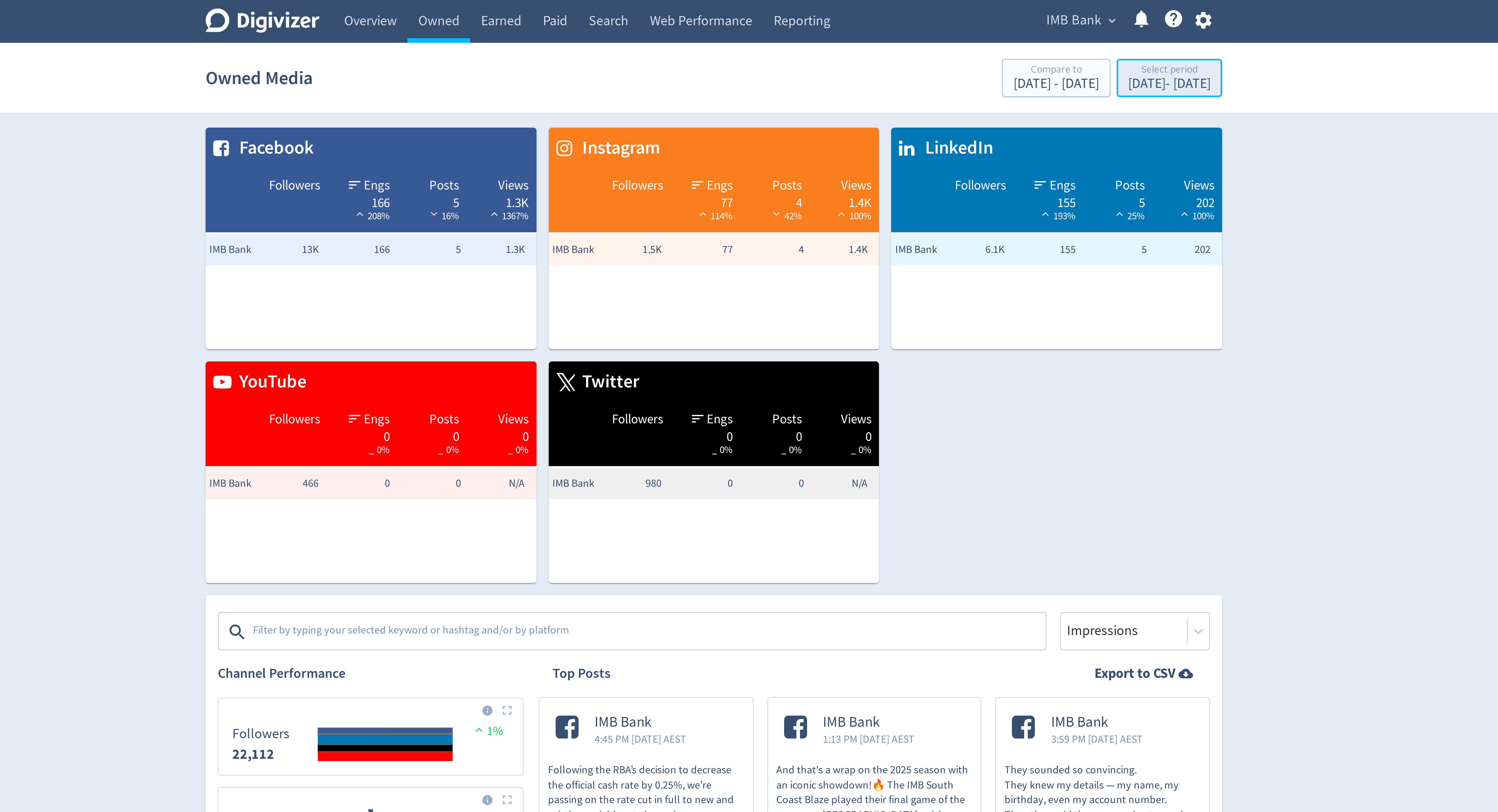
click at [887, 29] on div "[DATE] - [DATE]" at bounding box center [900, 28] width 27 height 5
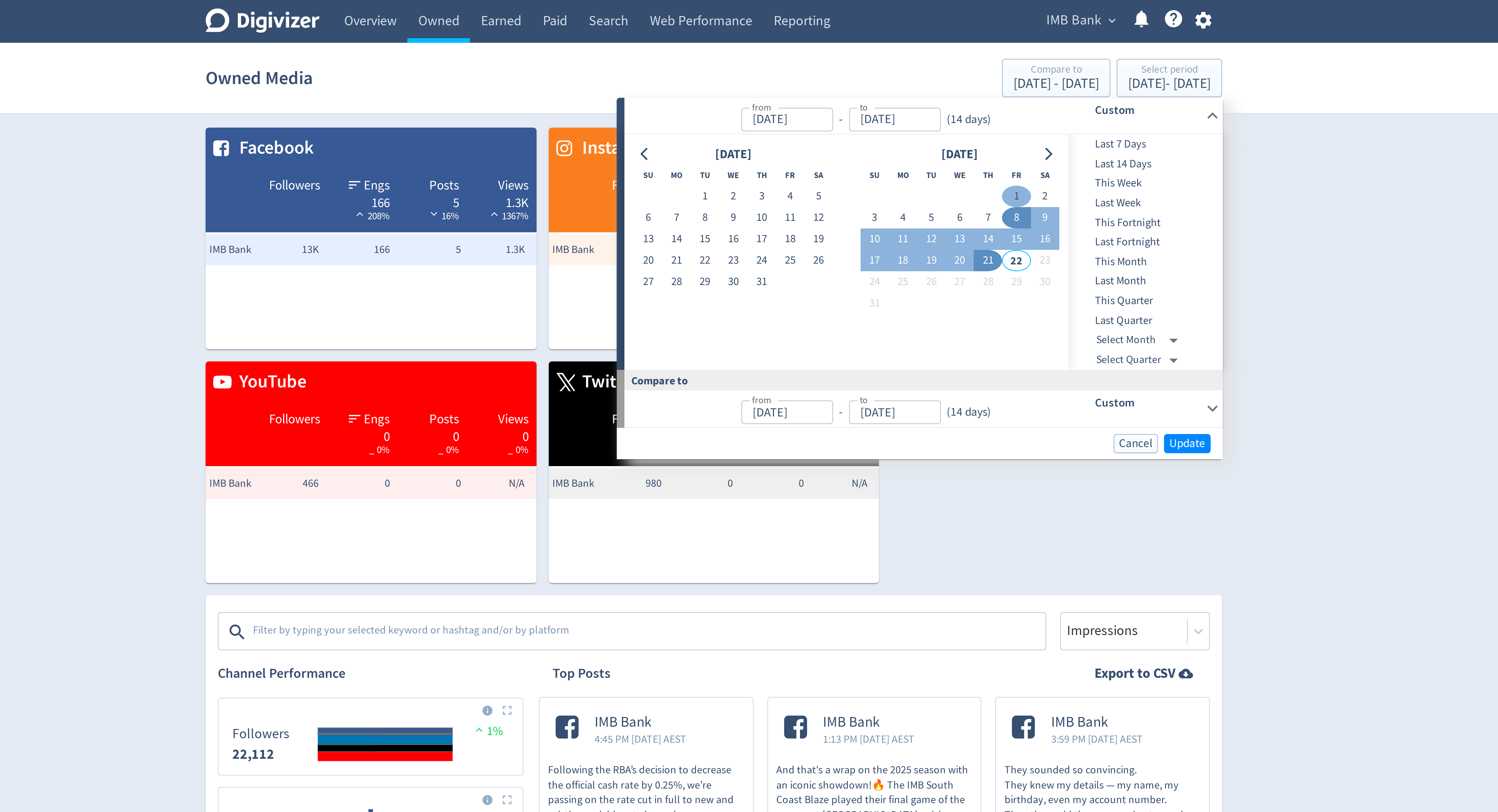
click at [848, 63] on button "1" at bounding box center [850, 65] width 9 height 7
type input "[DATE]"
click at [844, 85] on button "21" at bounding box center [840, 87] width 9 height 7
type input "[DATE]"
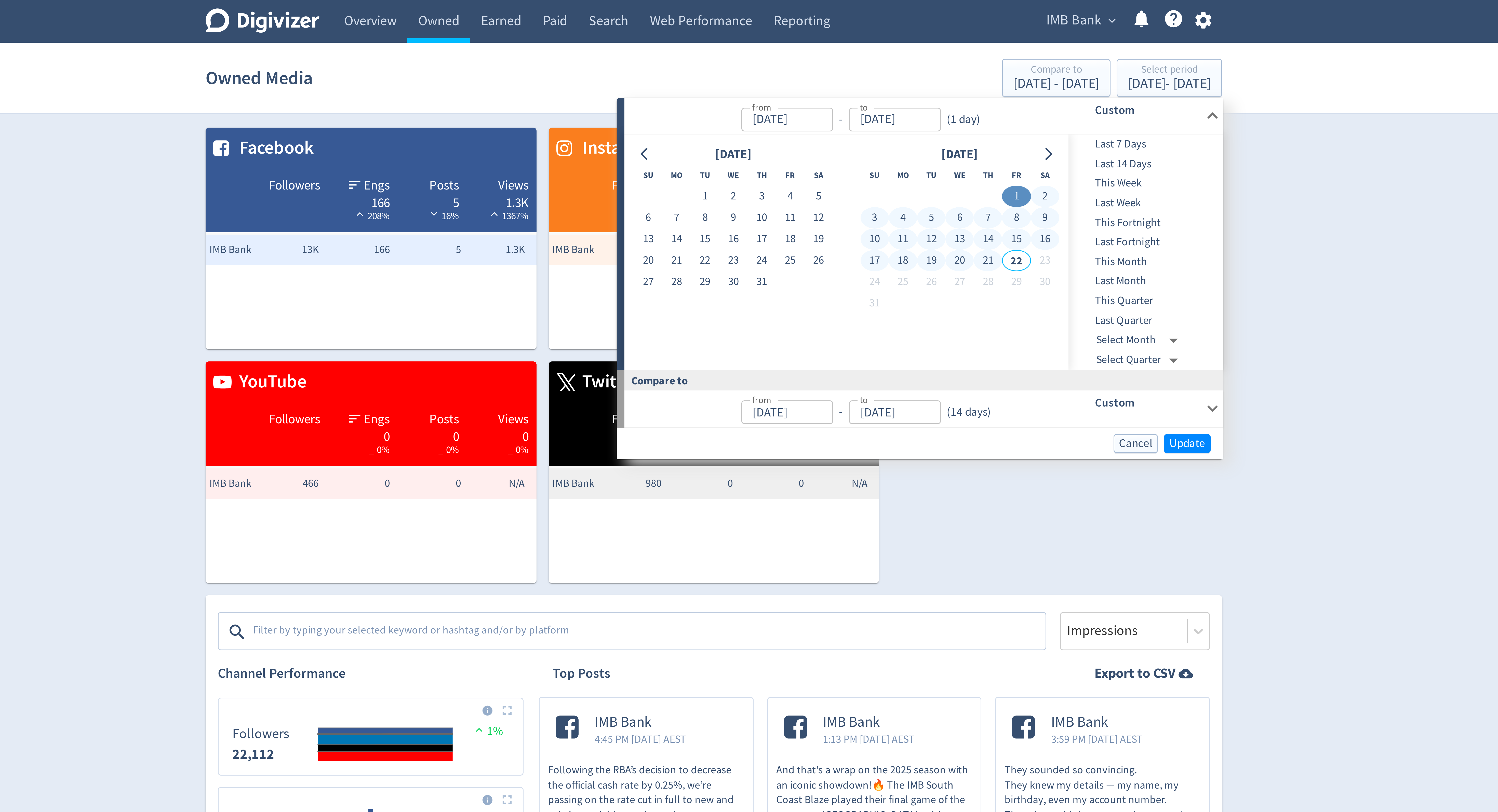
type input "[DATE]"
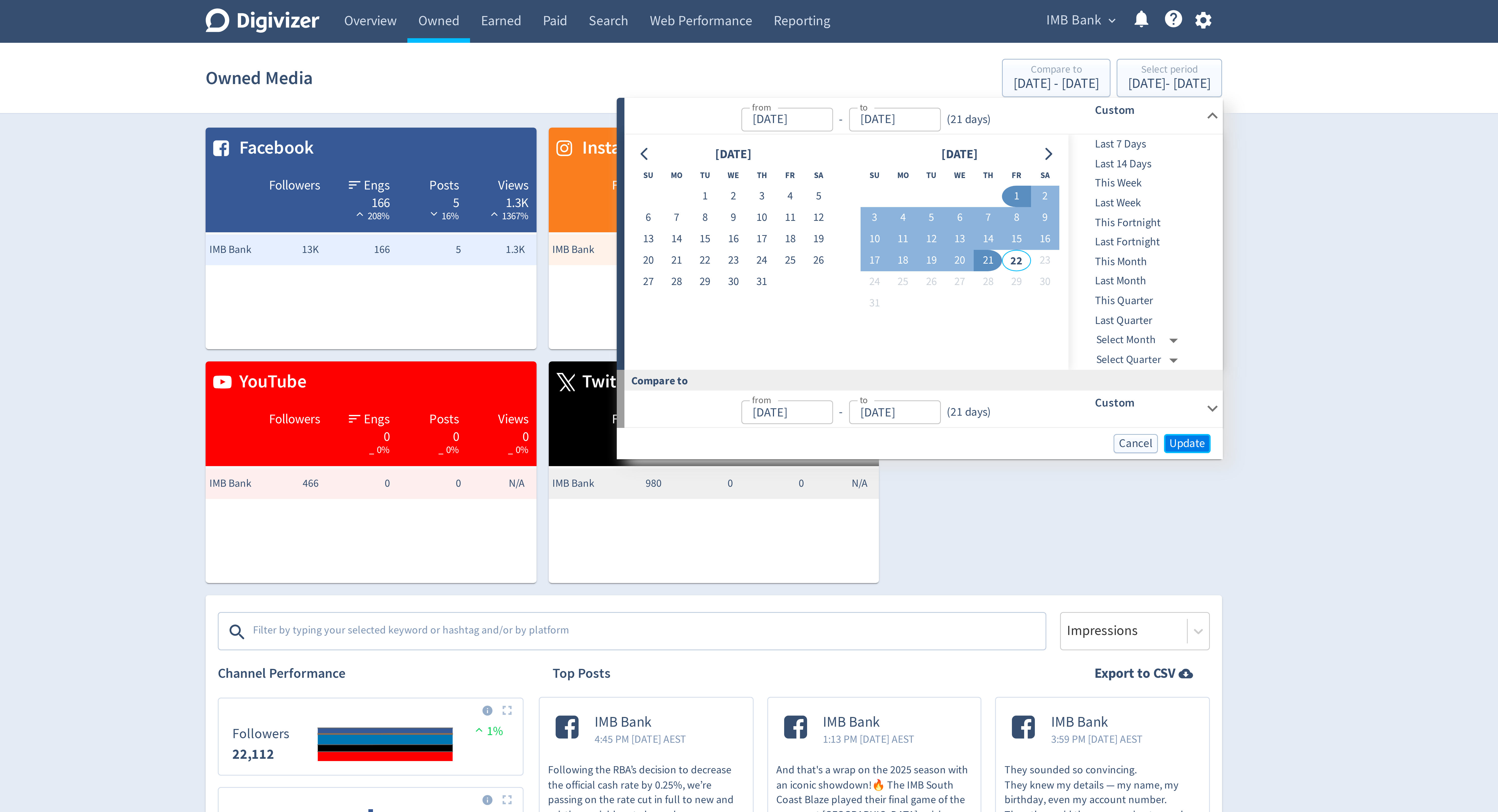
click at [902, 148] on span "Update" at bounding box center [907, 148] width 12 height 4
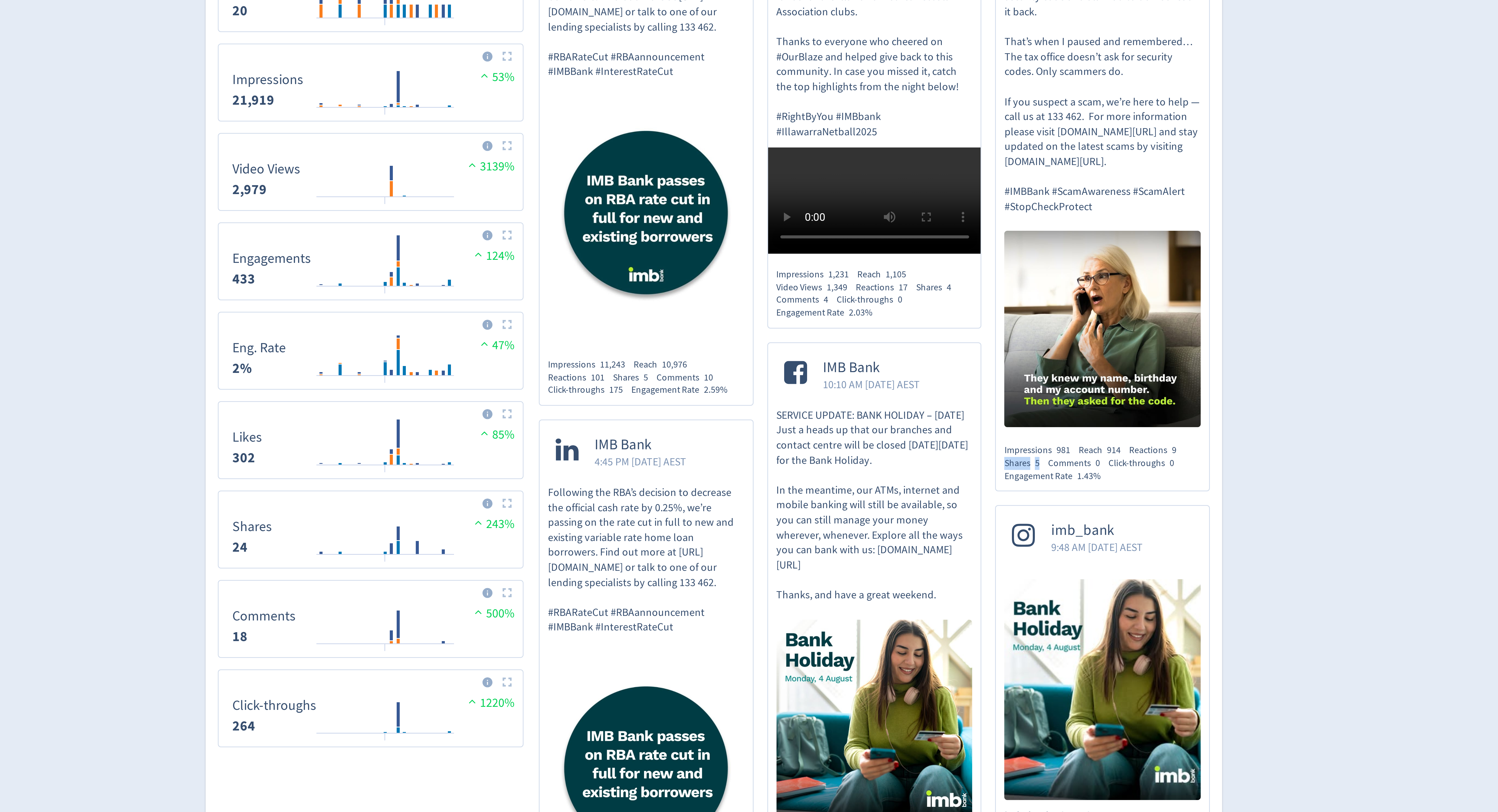
drag, startPoint x: 859, startPoint y: 431, endPoint x: 844, endPoint y: 430, distance: 15.0
click at [844, 430] on div "IMB Bank 3:59 PM [DATE] AEST They sounded so convincing. They knew my details —…" at bounding box center [878, 337] width 72 height 209
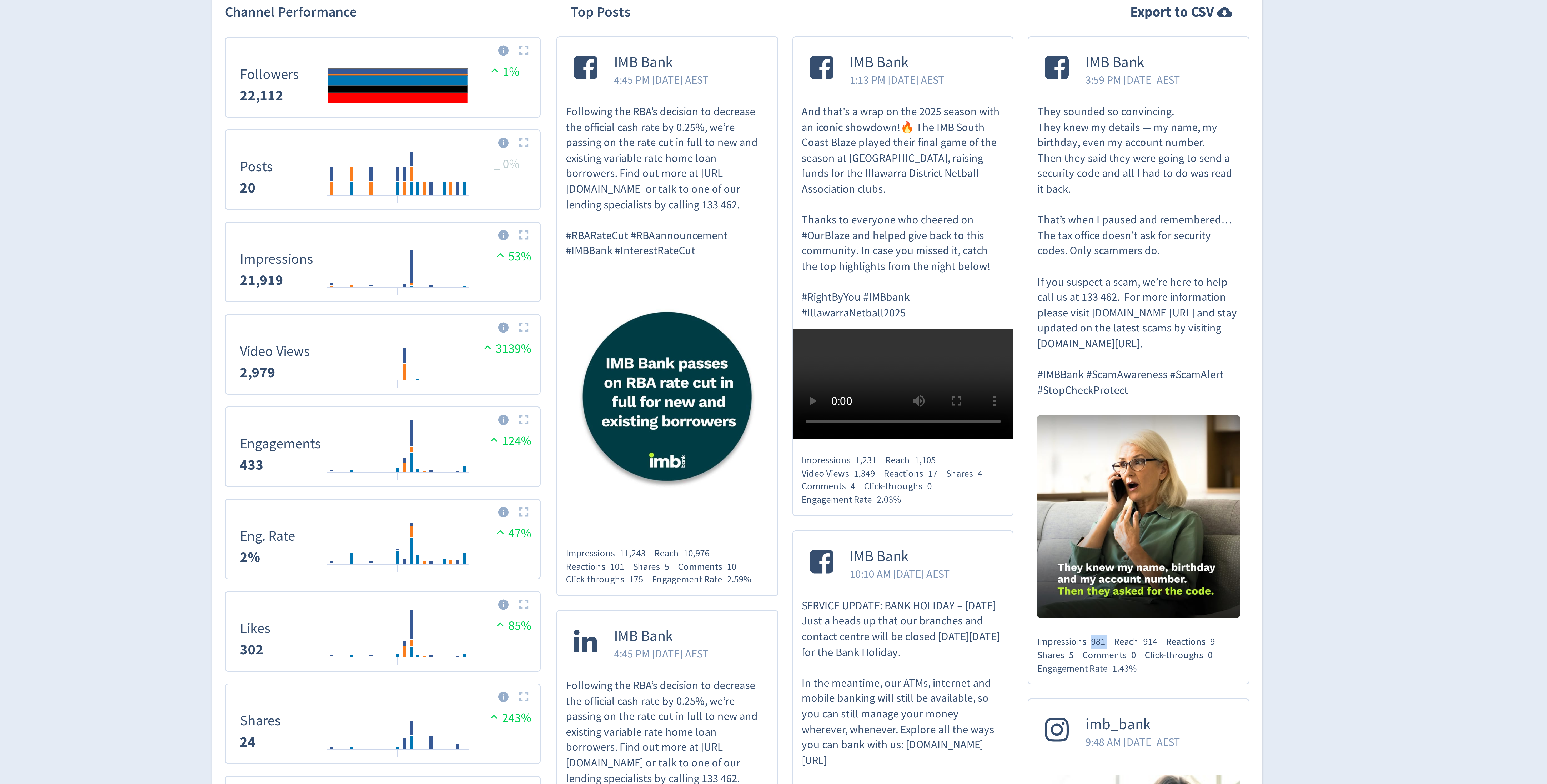
drag, startPoint x: 892, startPoint y: 442, endPoint x: 900, endPoint y: 442, distance: 8.0
click at [900, 442] on div "Impressions 981 Reach 914 Reactions 9 Shares 5 Comments 0 Click-throughs 0 Enga…" at bounding box center [907, 446] width 68 height 13
drag, startPoint x: 887, startPoint y: 444, endPoint x: 875, endPoint y: 444, distance: 12.0
click at [875, 444] on div "Shares 5" at bounding box center [880, 446] width 15 height 4
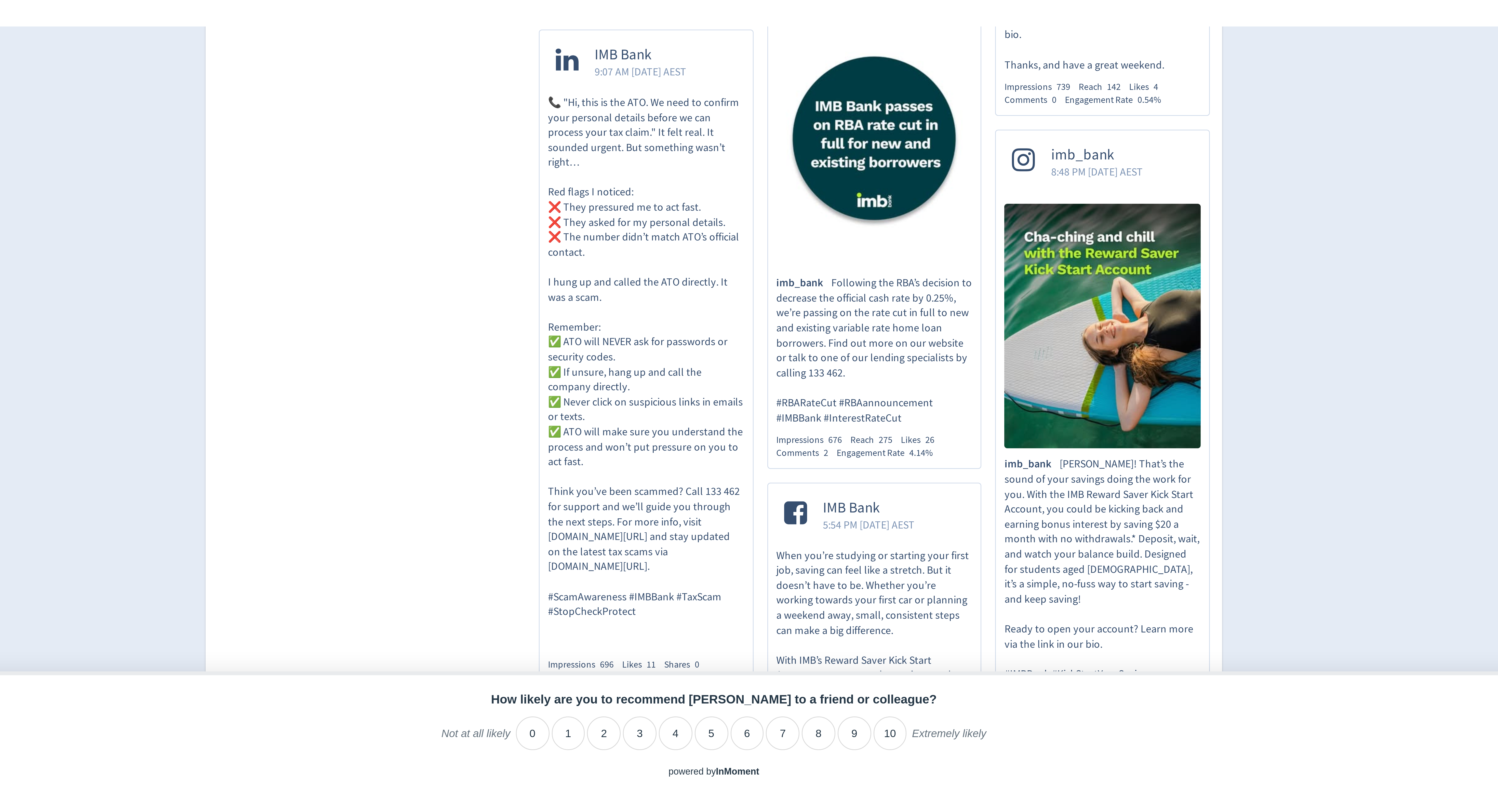
scroll to position [96, 0]
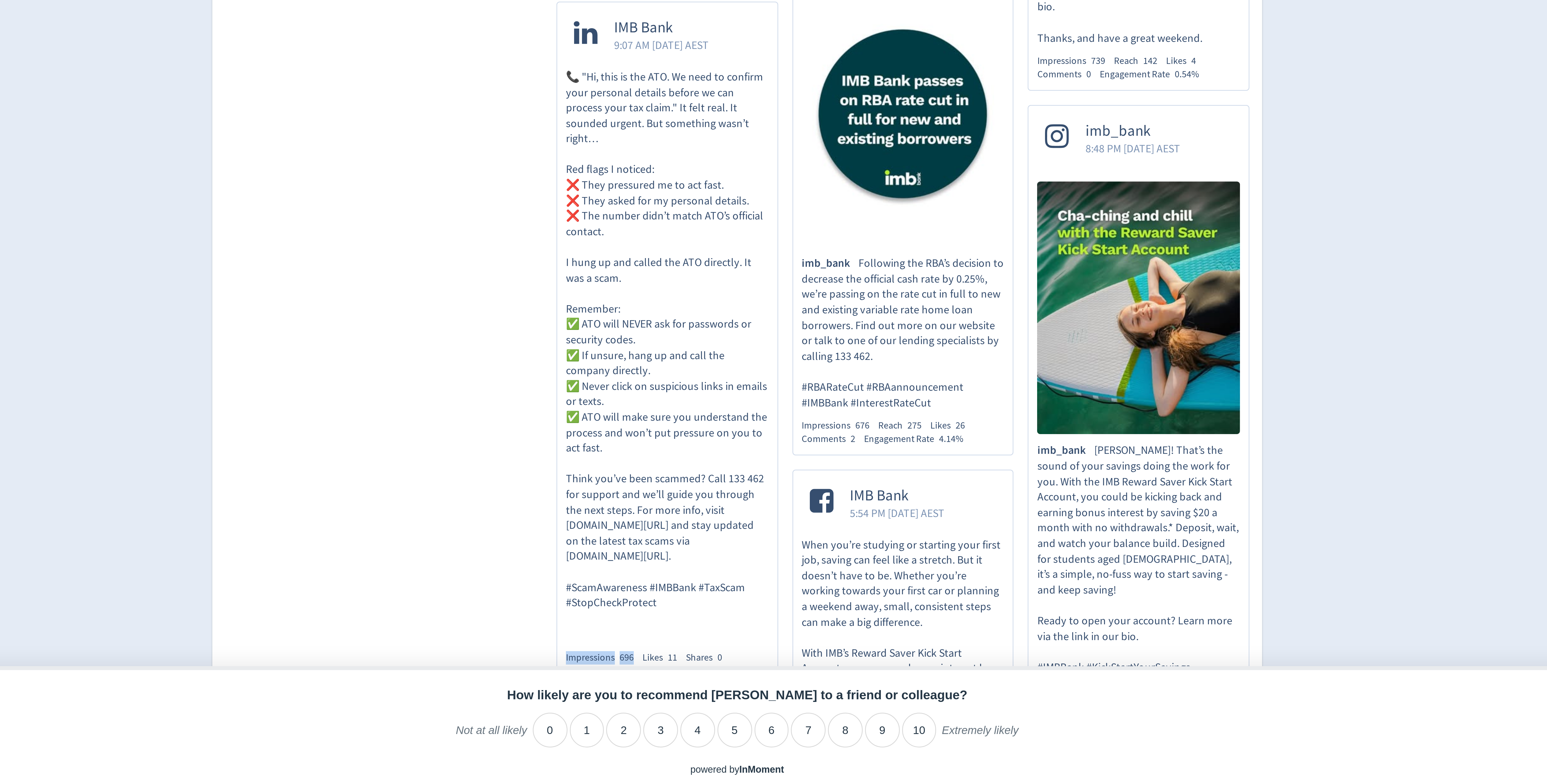
drag, startPoint x: 739, startPoint y: 735, endPoint x: 715, endPoint y: 735, distance: 24.0
click at [715, 735] on div "IMB Bank 9:07 AM [DATE] AEST 📞 "Hi, this is the ATO. We need to confirm your pe…" at bounding box center [750, 639] width 74 height 233
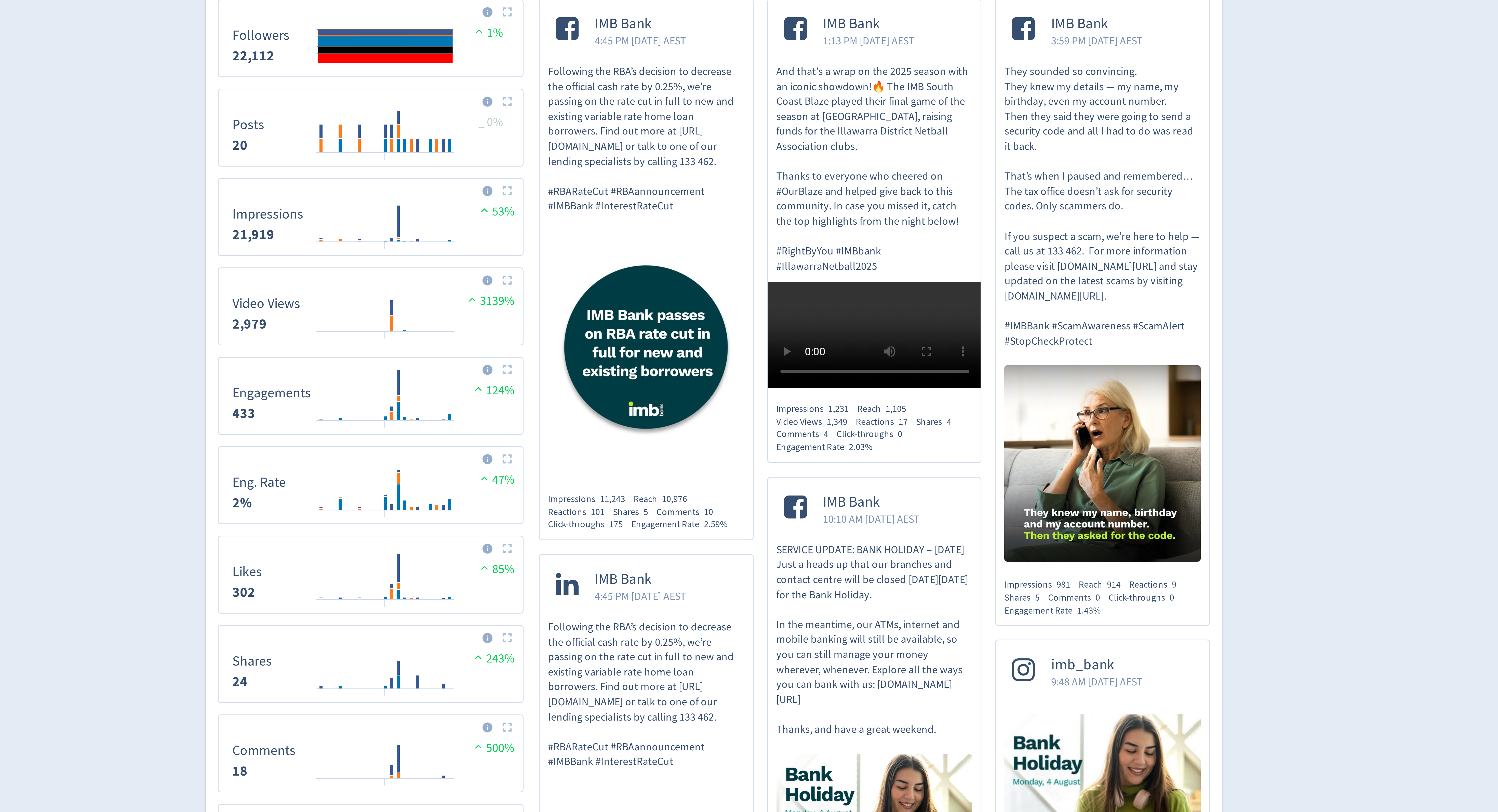
scroll to position [0, 0]
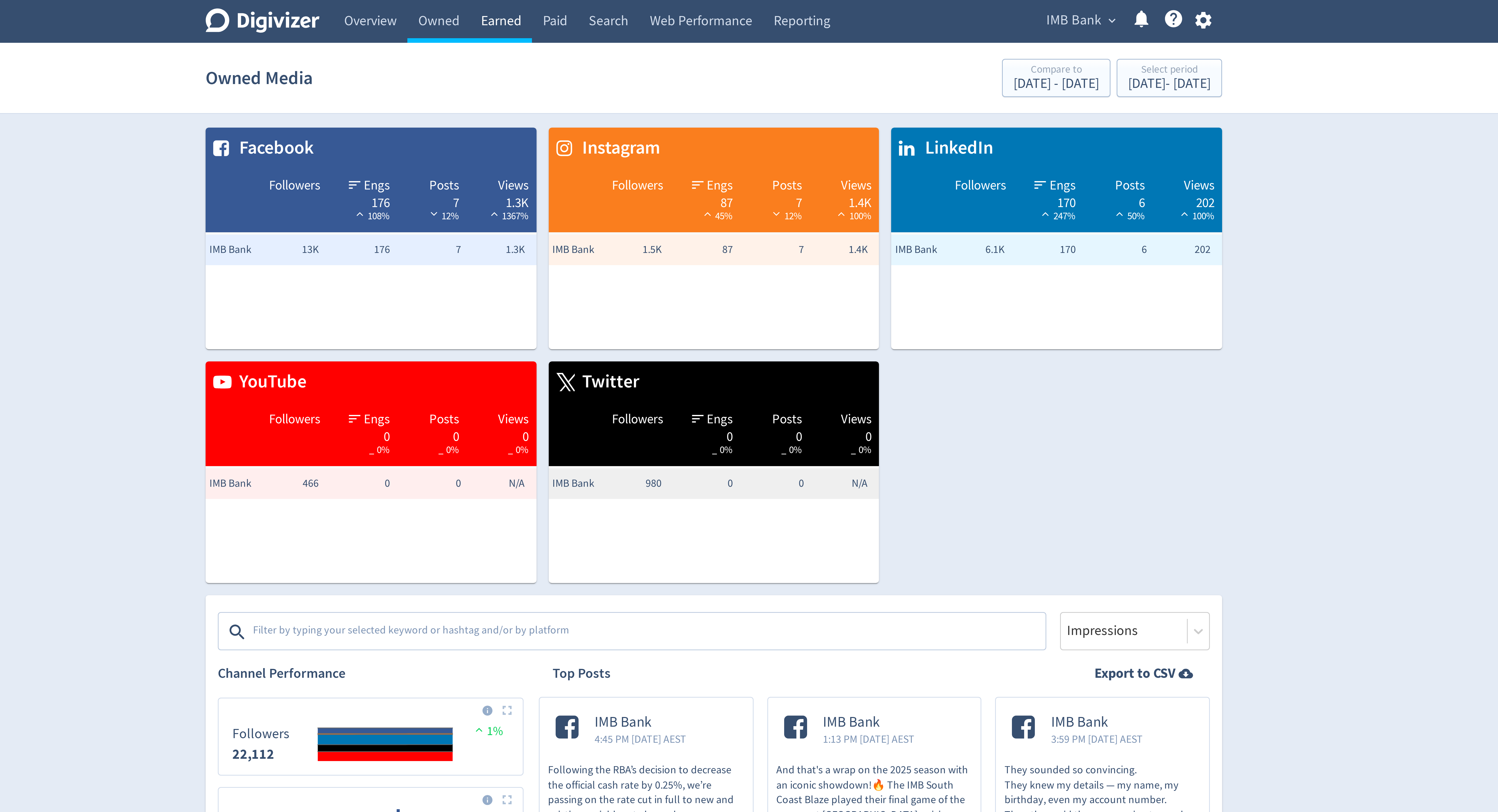
click at [680, 5] on link "Earned" at bounding box center [677, 7] width 20 height 15
